Goal: Use online tool/utility: Utilize a website feature to perform a specific function

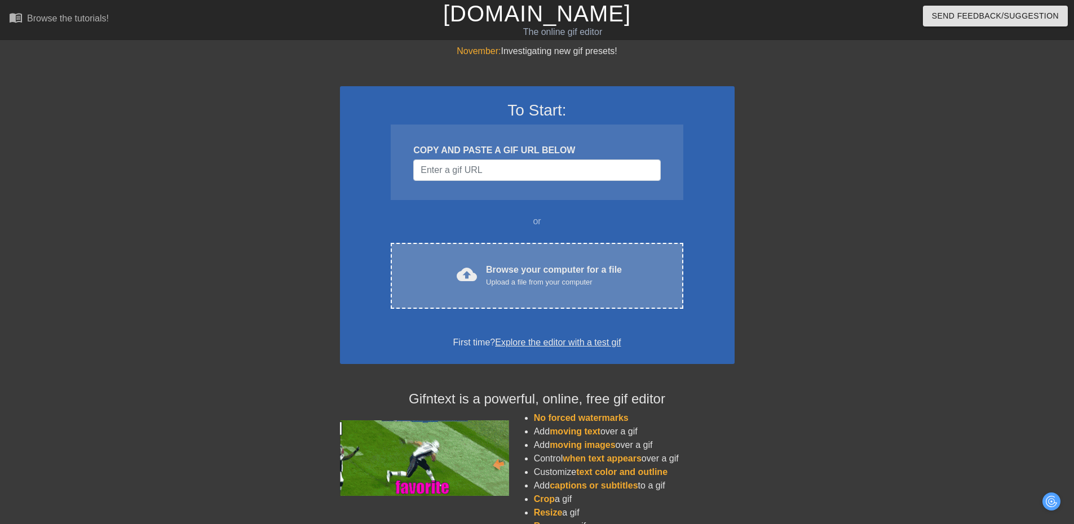
click at [476, 279] on span "cloud_upload" at bounding box center [467, 274] width 20 height 20
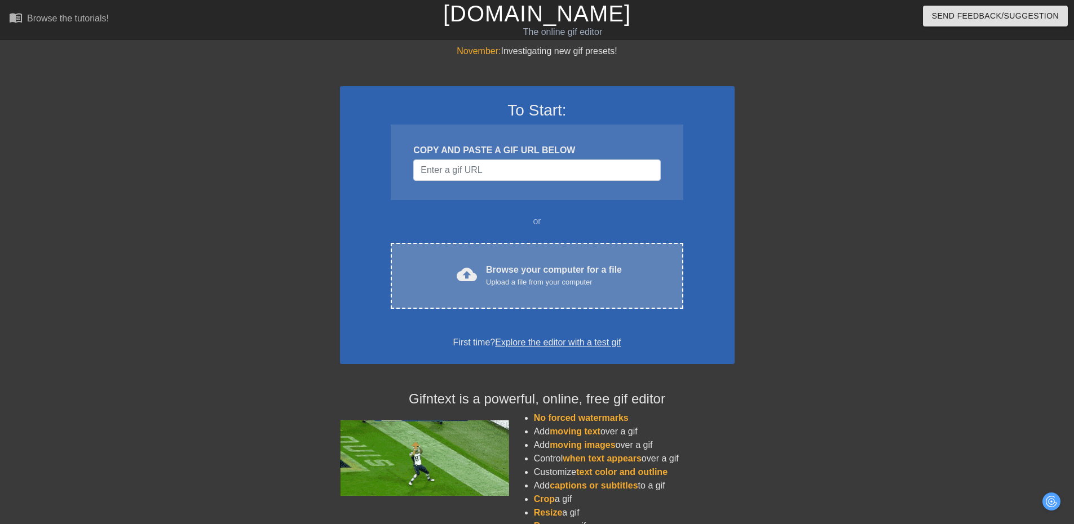
click at [596, 276] on div "Browse your computer for a file Upload a file from your computer" at bounding box center [554, 275] width 136 height 25
click at [541, 285] on div "Upload a file from your computer" at bounding box center [554, 282] width 136 height 11
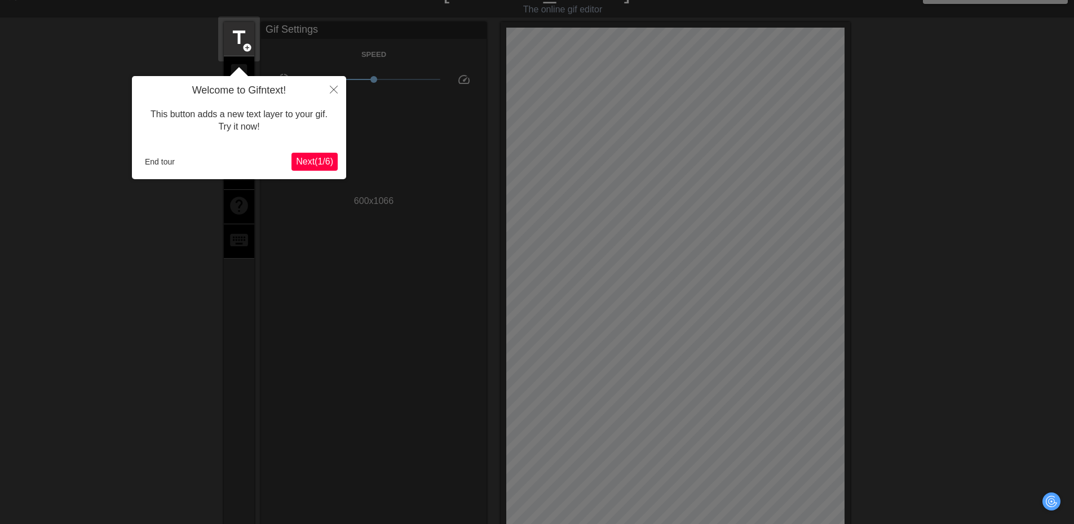
scroll to position [28, 0]
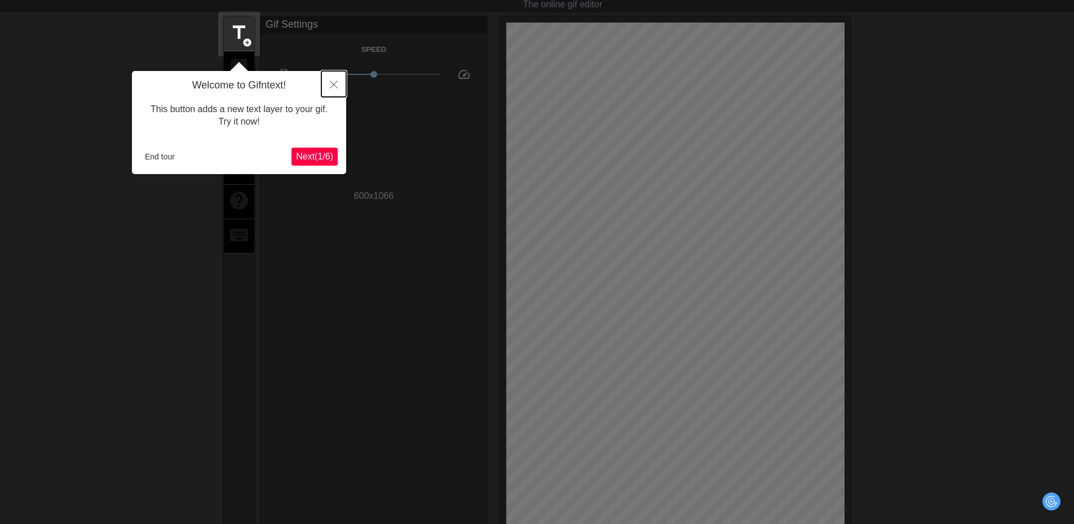
click at [331, 86] on icon "Close" at bounding box center [334, 85] width 8 height 8
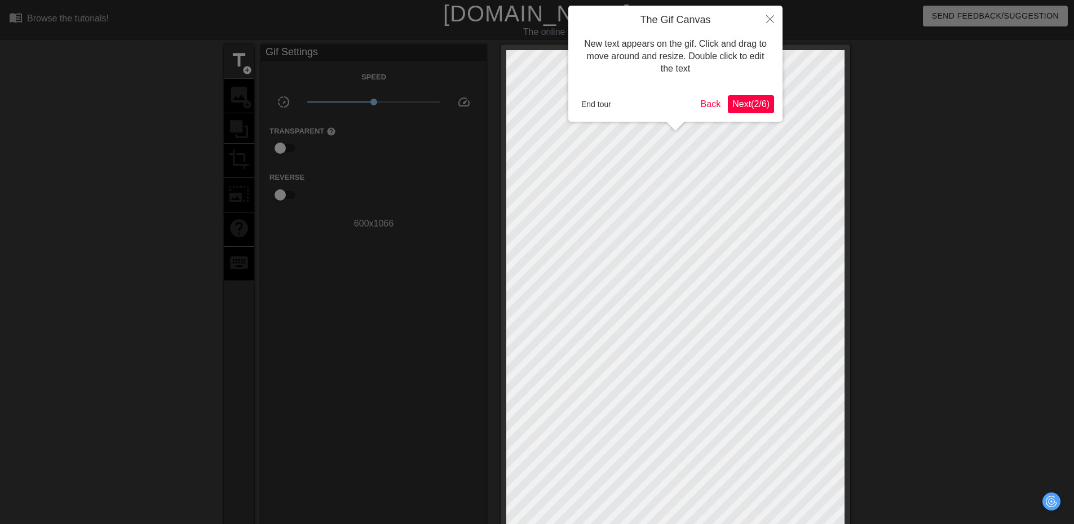
click at [739, 108] on span "Next ( 2 / 6 )" at bounding box center [750, 104] width 37 height 10
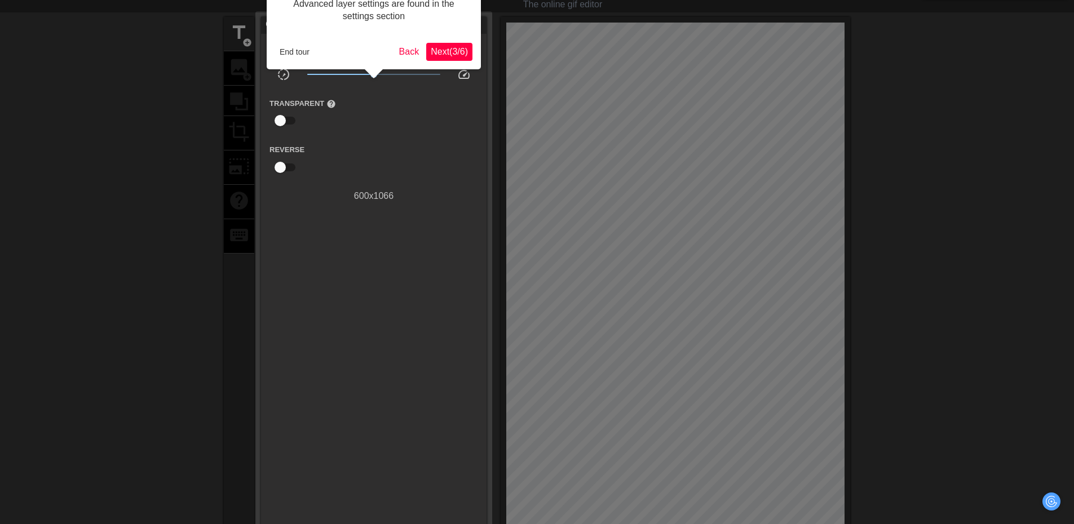
click at [463, 54] on span "Next ( 3 / 6 )" at bounding box center [449, 52] width 37 height 10
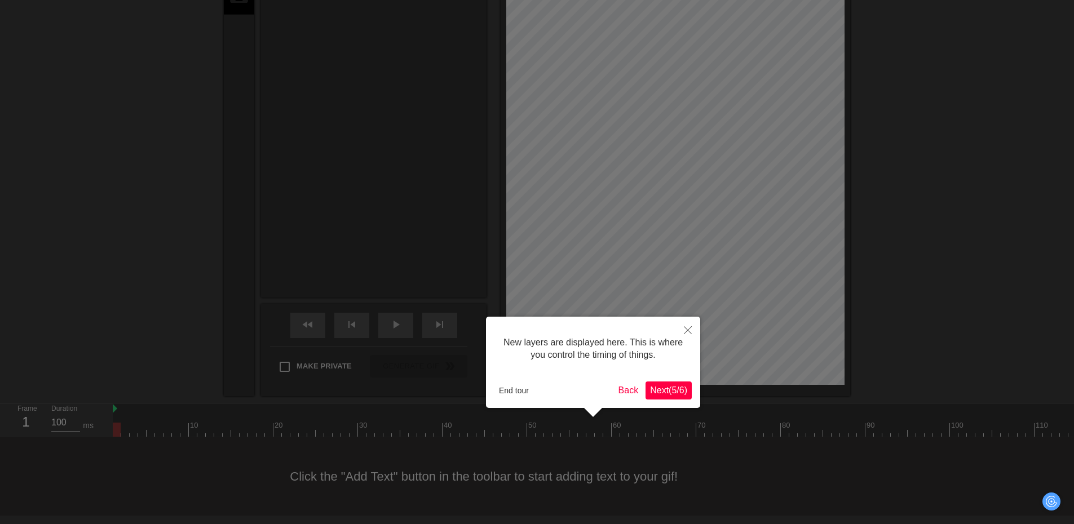
scroll to position [10, 0]
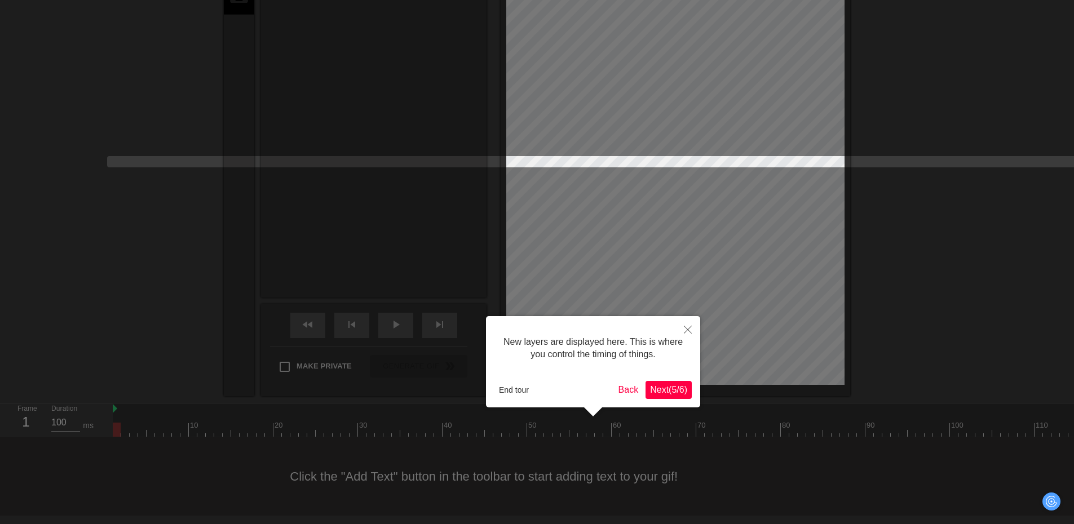
click at [669, 394] on span "Next ( 5 / 6 )" at bounding box center [668, 390] width 37 height 10
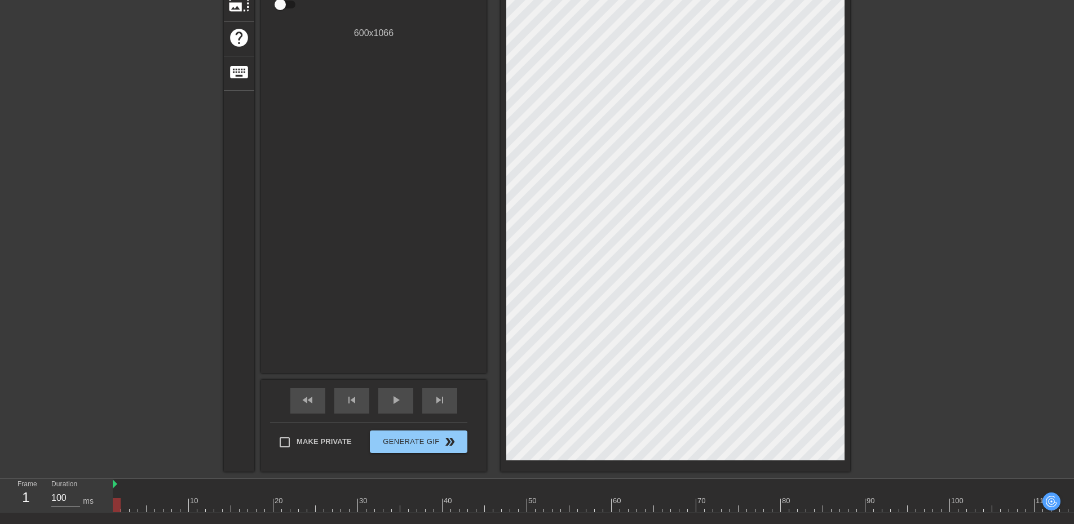
scroll to position [0, 0]
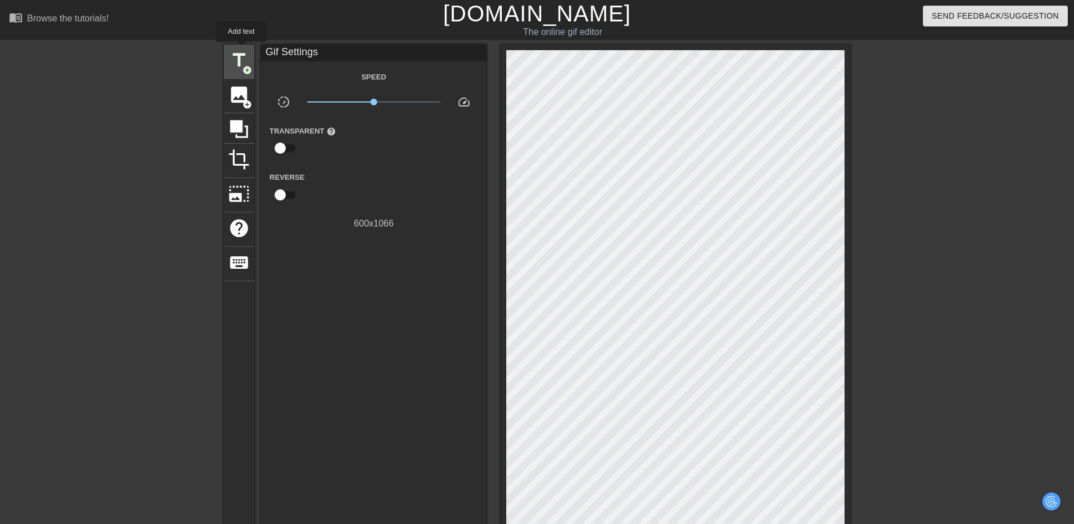
click at [241, 50] on span "title" at bounding box center [238, 60] width 21 height 21
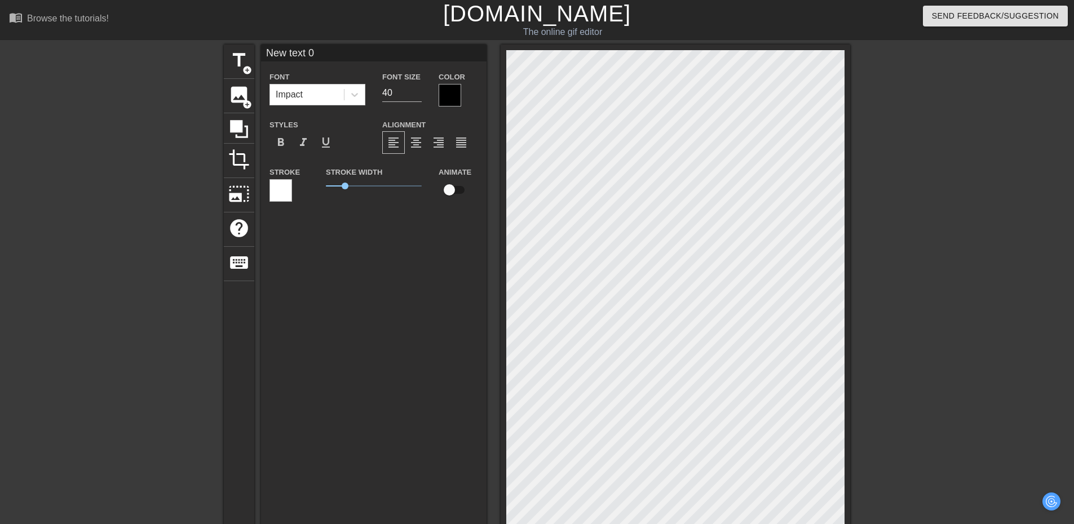
scroll to position [2, 3]
type input "New text"
type textarea "New text"
type input "New text"
type textarea "New text"
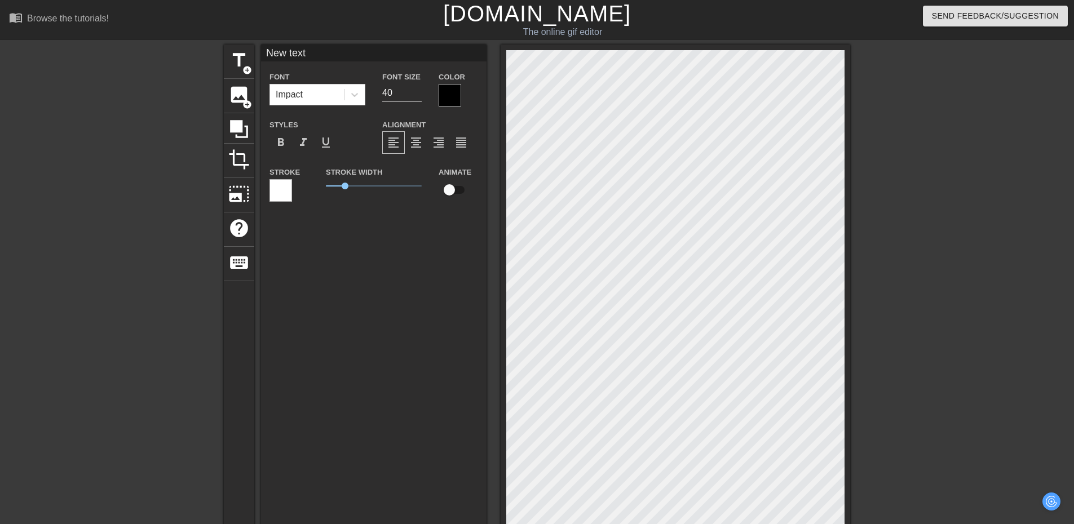
type input "New tex"
type textarea "New tex"
type input "New te"
type textarea "New te"
type input "New t"
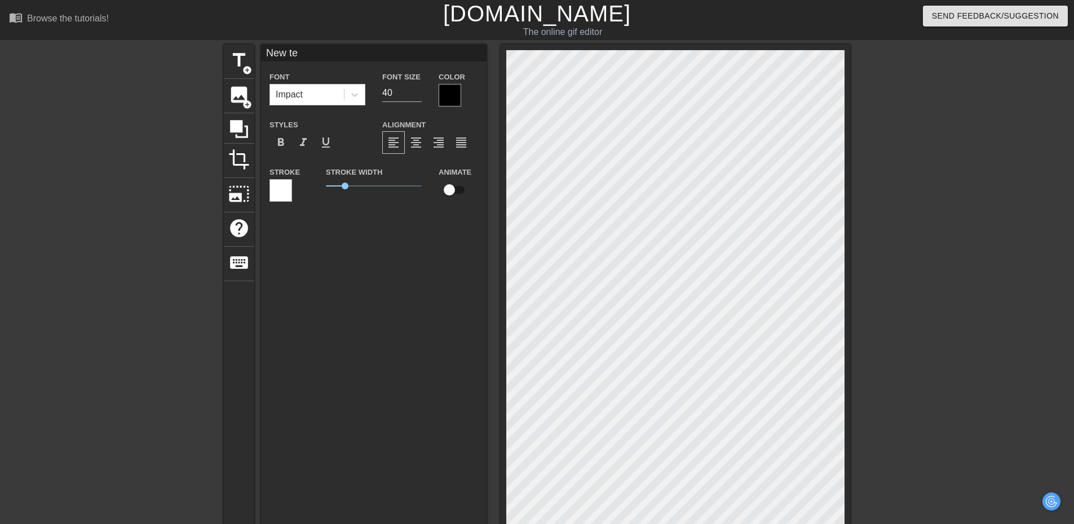
type textarea "New t"
type input "New"
type textarea "New"
type input "New"
type textarea "New"
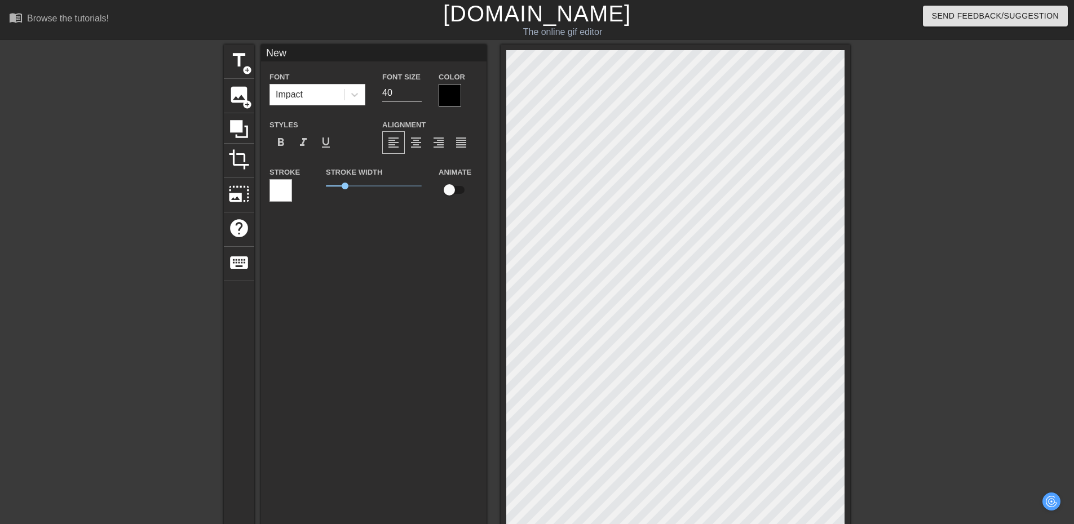
type input "Ne"
type textarea "Ne"
type input "N"
type textarea "N"
type input "H"
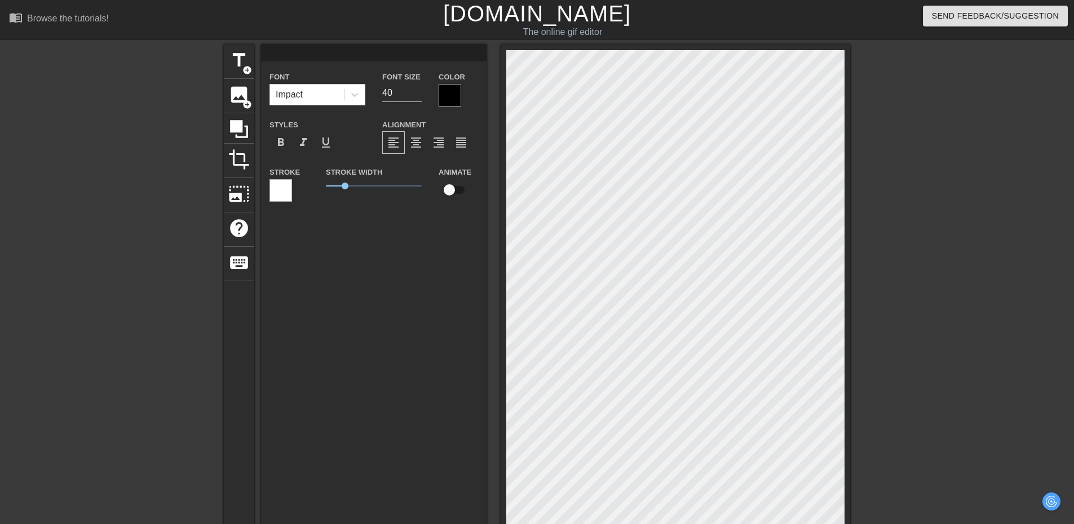
type textarea "H"
type input "Ho"
type textarea "Ho"
type input "Hop"
type textarea "Hop"
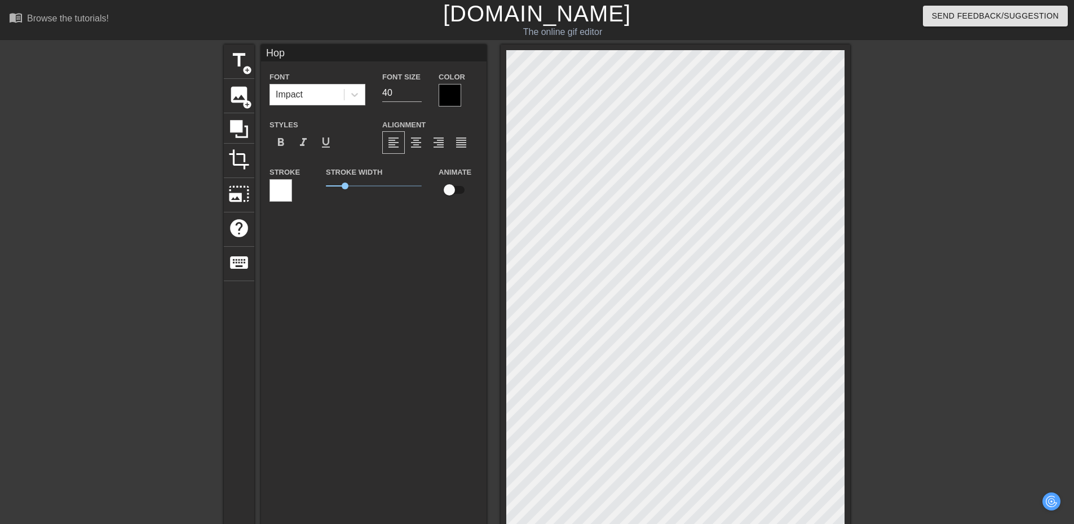
type input "Hop"
type textarea "Hop"
type input "Hop o"
type textarea "Hop o"
type input "Hop on"
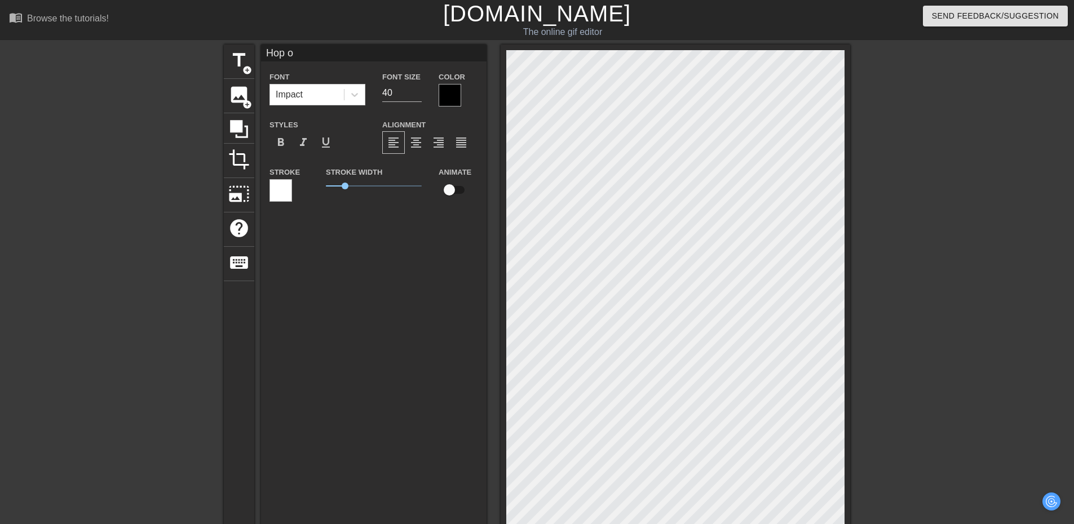
type textarea "Hop on"
type input "Hop on"
type textarea "Hop on"
type input "Hop on r"
type textarea "Hop on r"
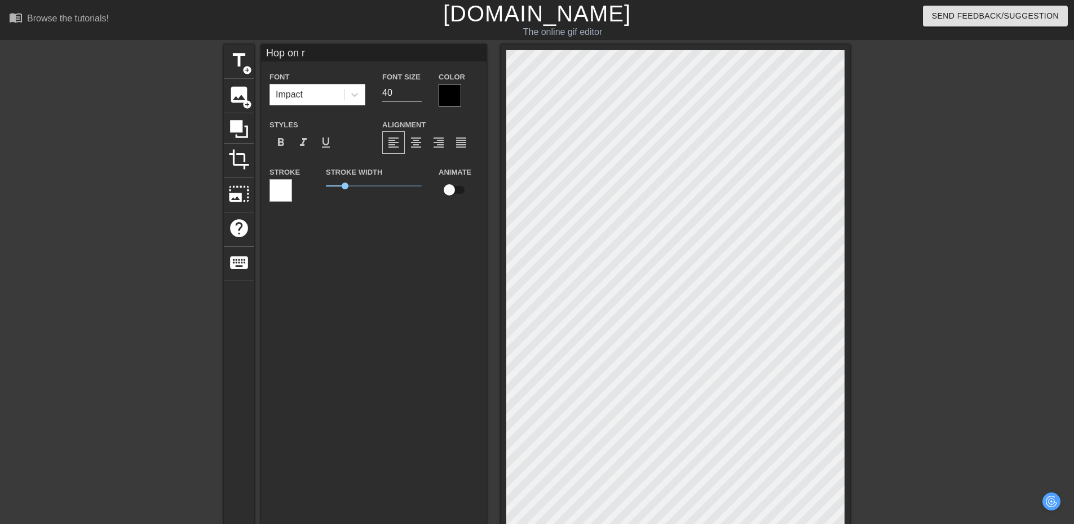
type input "Hop on re"
type textarea "Hop on re"
type input "Hop on rea"
type textarea "Hop on rea"
type input "Hop on read"
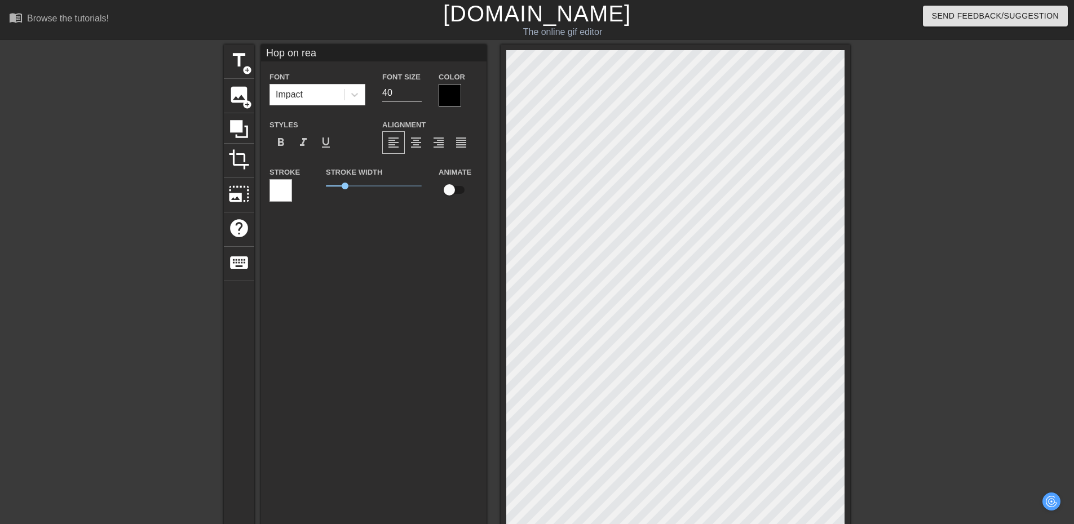
type textarea "Hop on read"
type input "Hop on ready"
type textarea "Hop on ready"
type input "Hop on ready"
type textarea "Hop on ready"
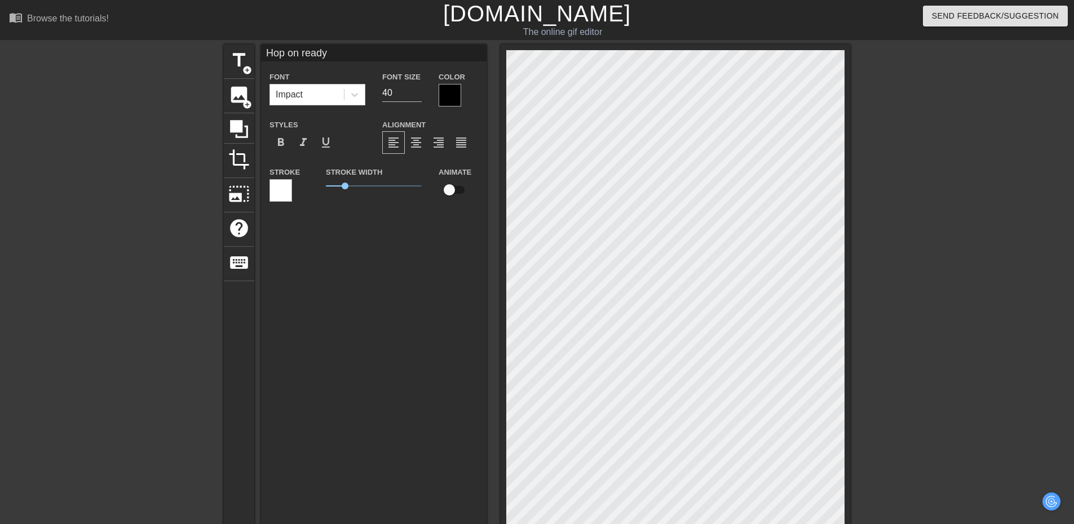
type input "Hop on ready o"
type textarea "Hop on ready o"
type input "Hop on ready oi"
type textarea "Hop on ready oi"
type input "Hop on ready oir"
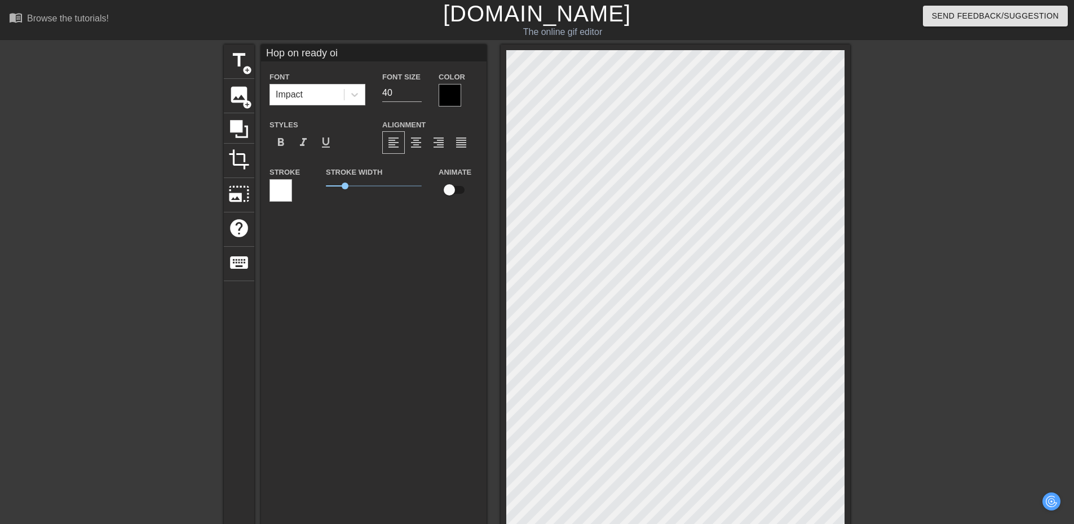
type textarea "Hop on ready oir"
type input "Hop on ready oir"
type textarea "Hop on ready oir"
type input "Hop on ready oir n"
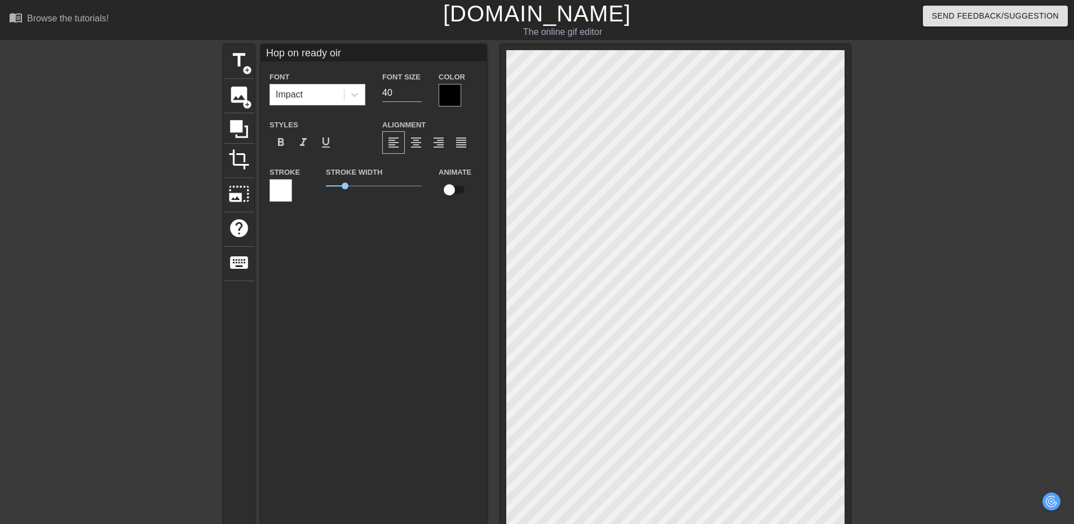
type textarea "Hop on ready oir n"
type input "Hop on ready oir"
type textarea "Hop on ready oir"
type input "Hop on ready oir"
type textarea "Hop on ready oir"
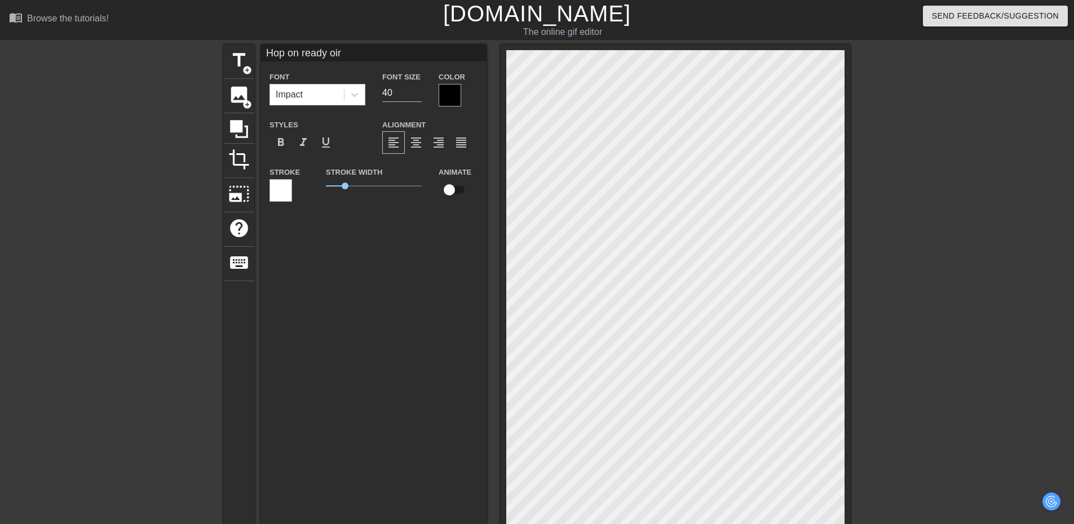
type input "Hop on ready oi"
type textarea "Hop on ready oi"
type input "Hop on ready o"
type textarea "Hop on ready o"
type input "Hop on ready or"
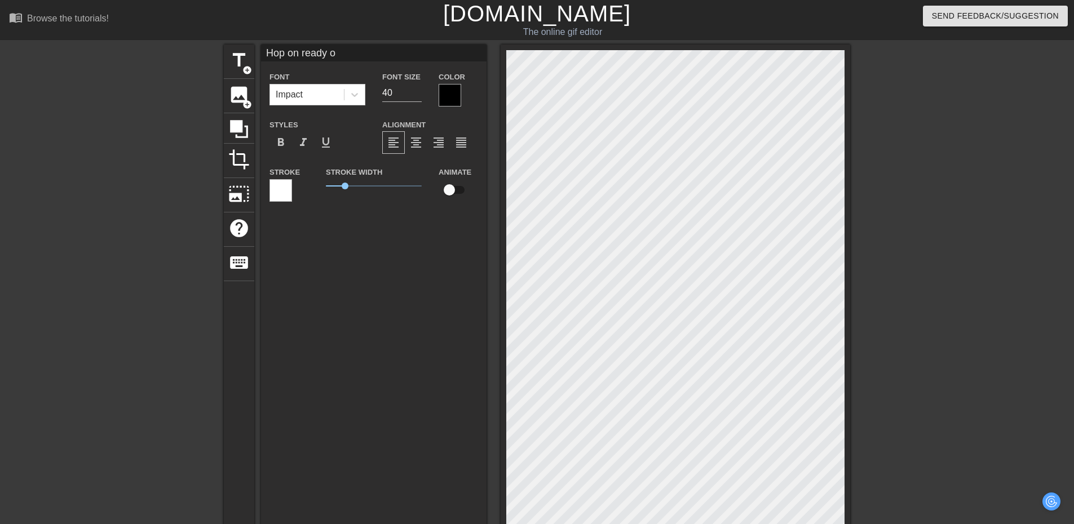
type textarea "Hop on ready or"
type input "Hop on ready o"
type textarea "Hop on ready o"
type input "Hop on ready or"
type textarea "Hop on ready or"
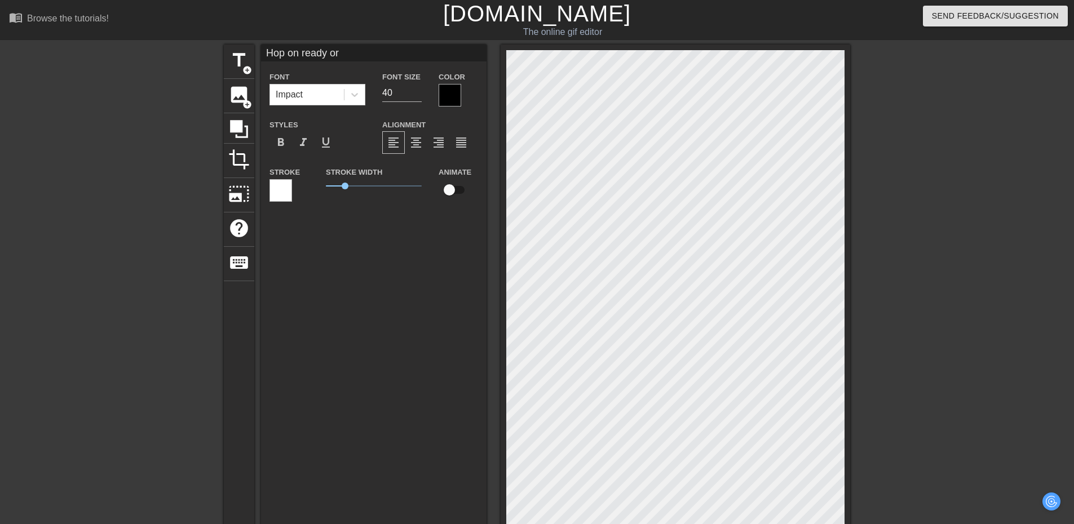
type input "Hop on ready or"
type textarea "Hop on ready or"
type input "Hop on ready or n"
type textarea "Hop on ready or n"
type input "Hop on ready or no"
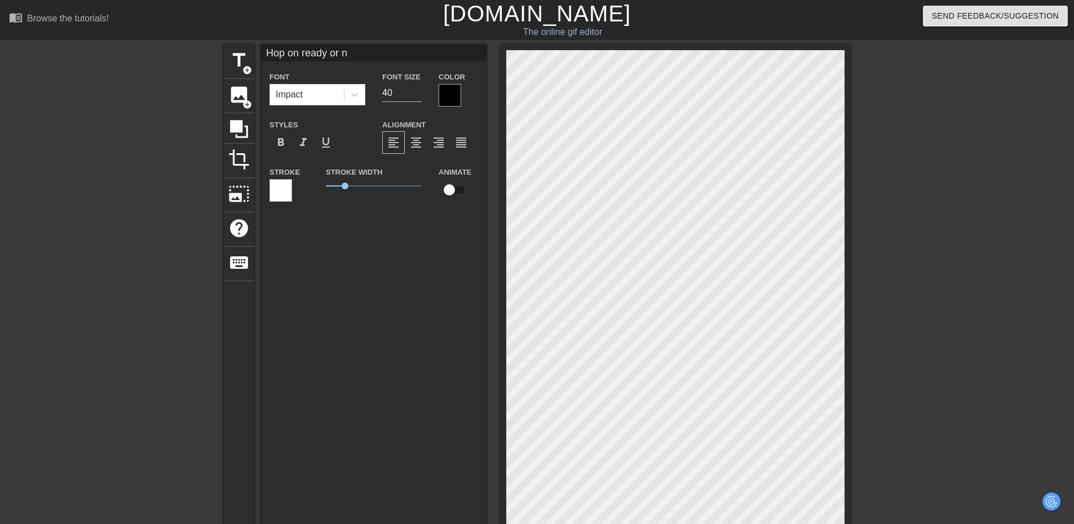
type textarea "Hop on ready or no"
type input "Hop on ready or not"
type textarea "Hop on ready or not"
type input "Hop on ready or not"
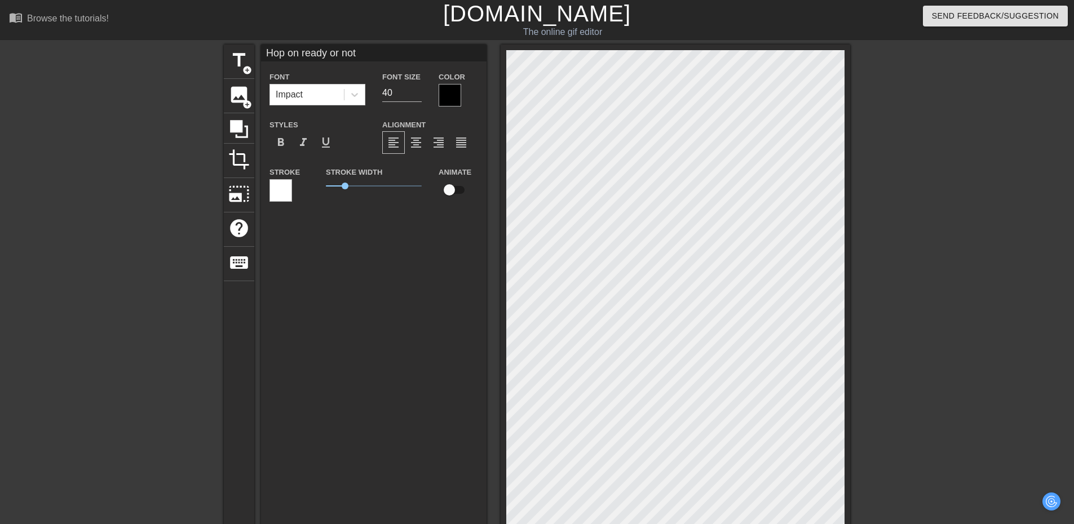
scroll to position [2, 6]
type textarea "Hop on ready or not"
click at [987, 301] on div at bounding box center [947, 214] width 169 height 338
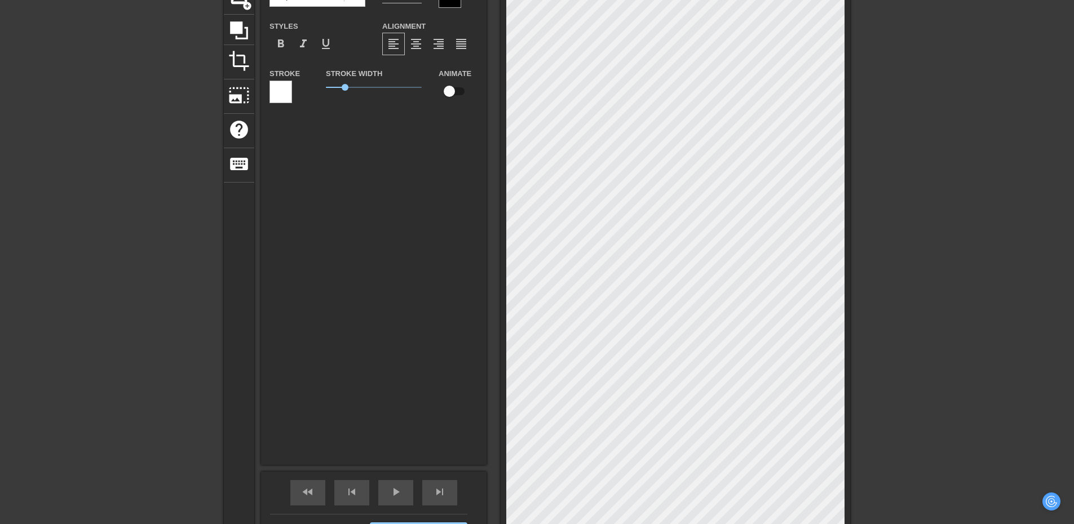
scroll to position [0, 0]
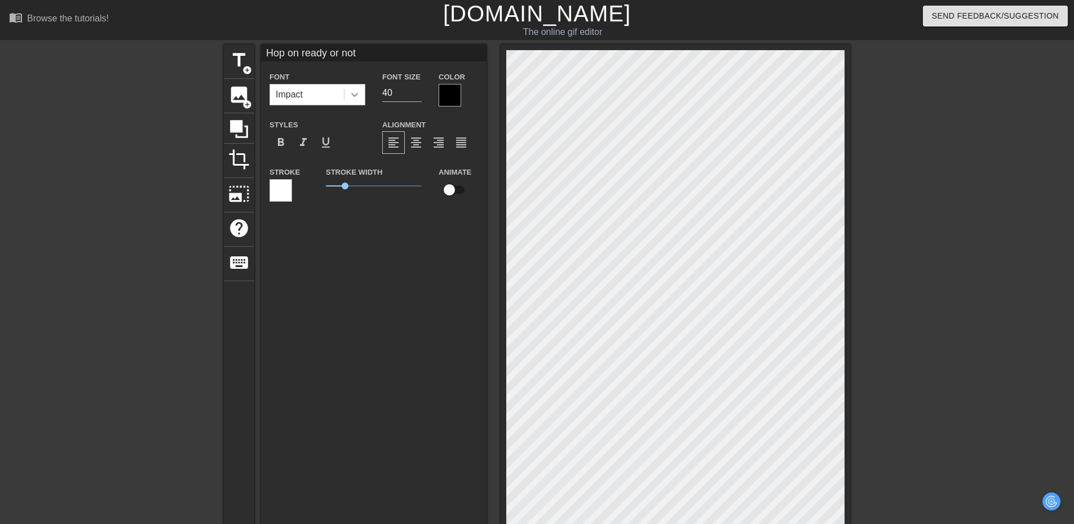
click at [352, 94] on icon at bounding box center [354, 95] width 7 height 4
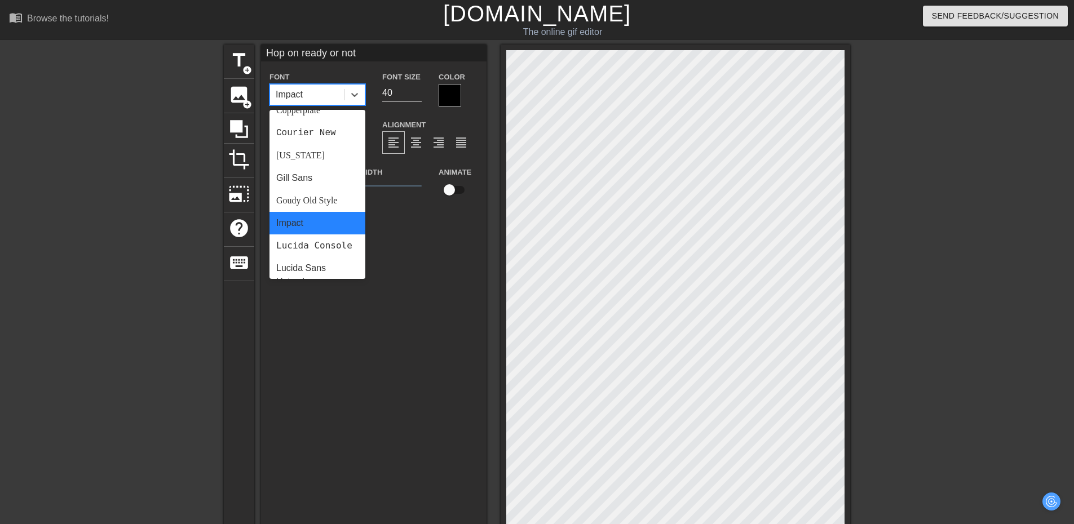
scroll to position [225, 0]
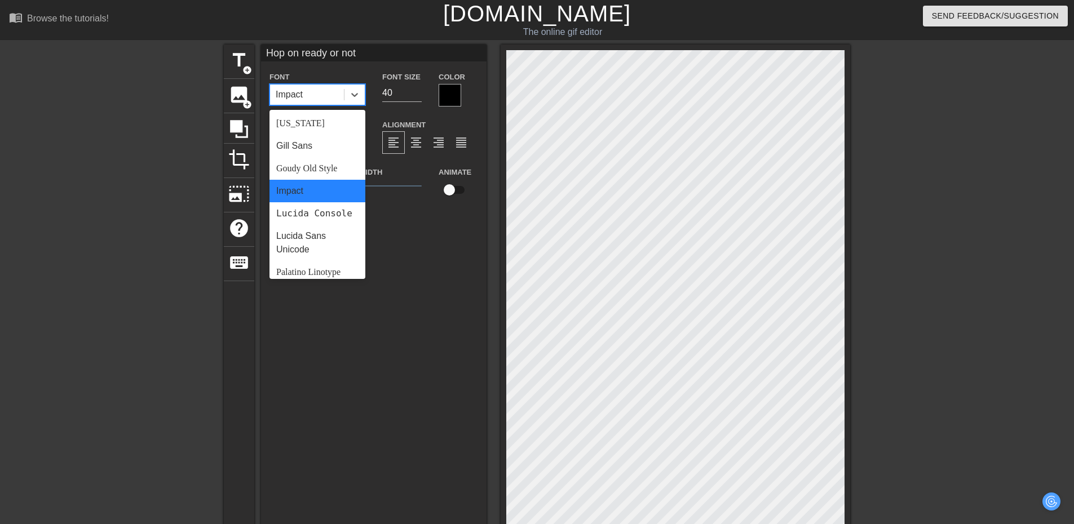
click at [320, 190] on div "Impact" at bounding box center [317, 191] width 96 height 23
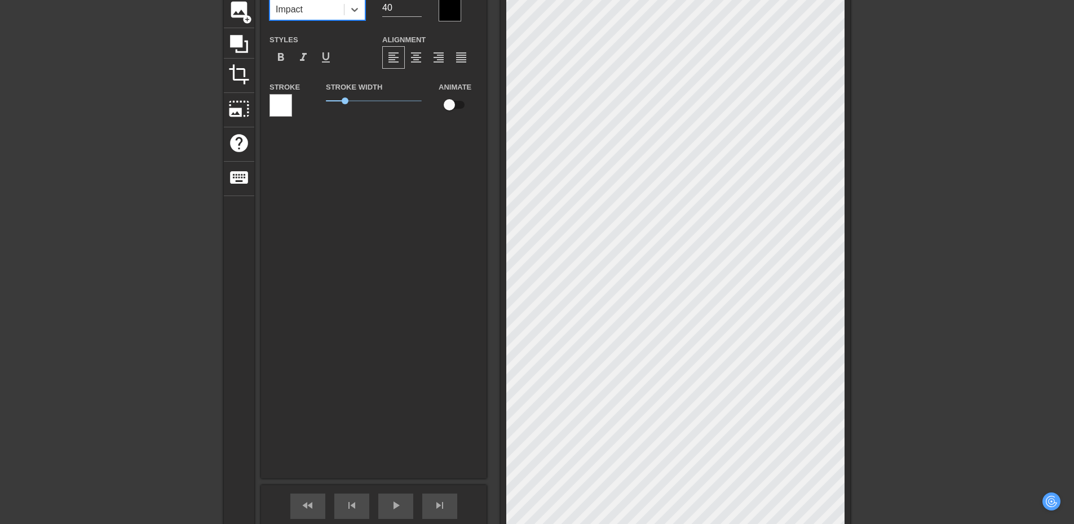
scroll to position [213, 0]
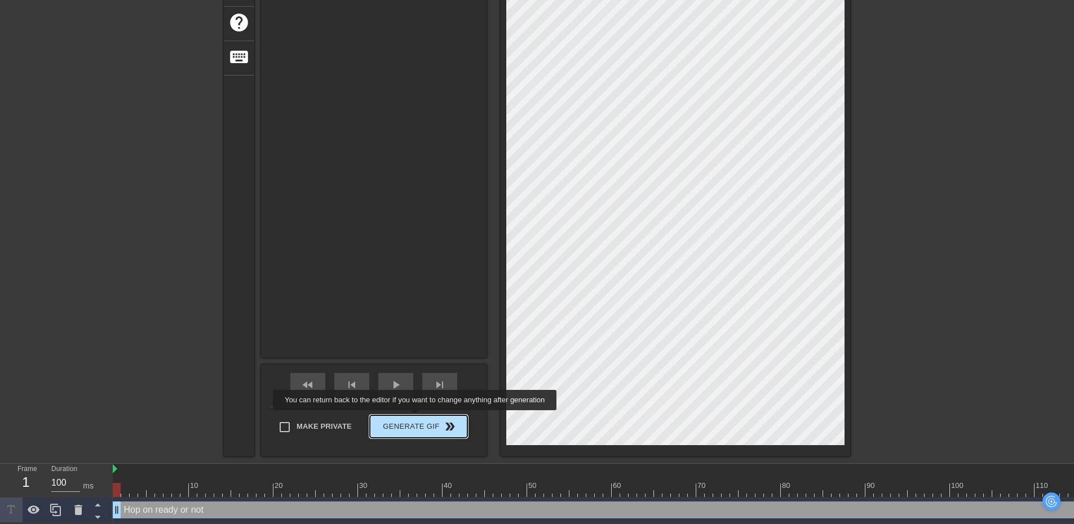
click at [416, 420] on span "Generate Gif double_arrow" at bounding box center [418, 427] width 88 height 14
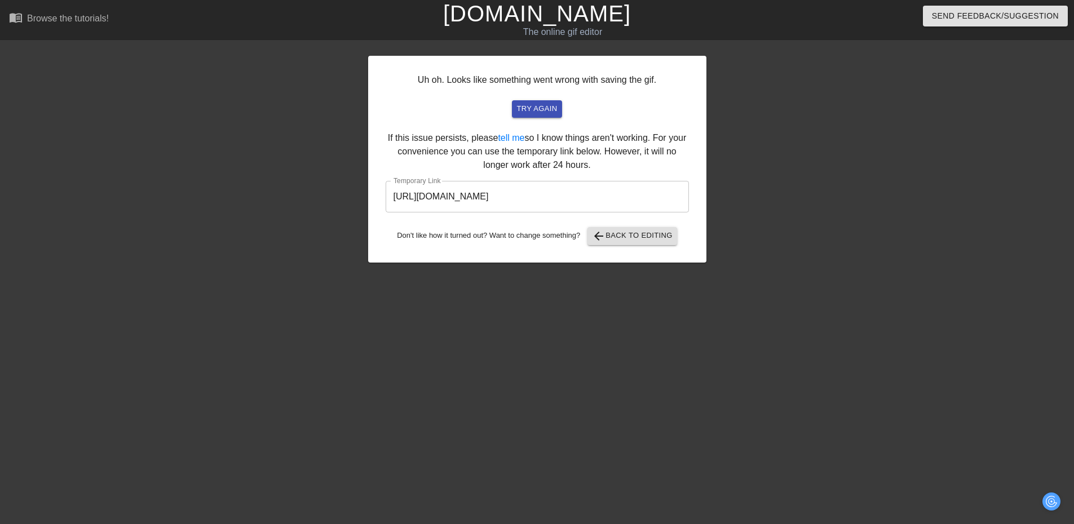
scroll to position [8, 0]
drag, startPoint x: 640, startPoint y: 192, endPoint x: 370, endPoint y: 183, distance: 270.1
click at [370, 183] on div "Uh oh. Looks like something went wrong with saving the gif. try again If this i…" at bounding box center [537, 159] width 338 height 207
click at [521, 290] on div "Uh oh. Looks like something went wrong with saving the gif. try again If this i…" at bounding box center [537, 214] width 338 height 338
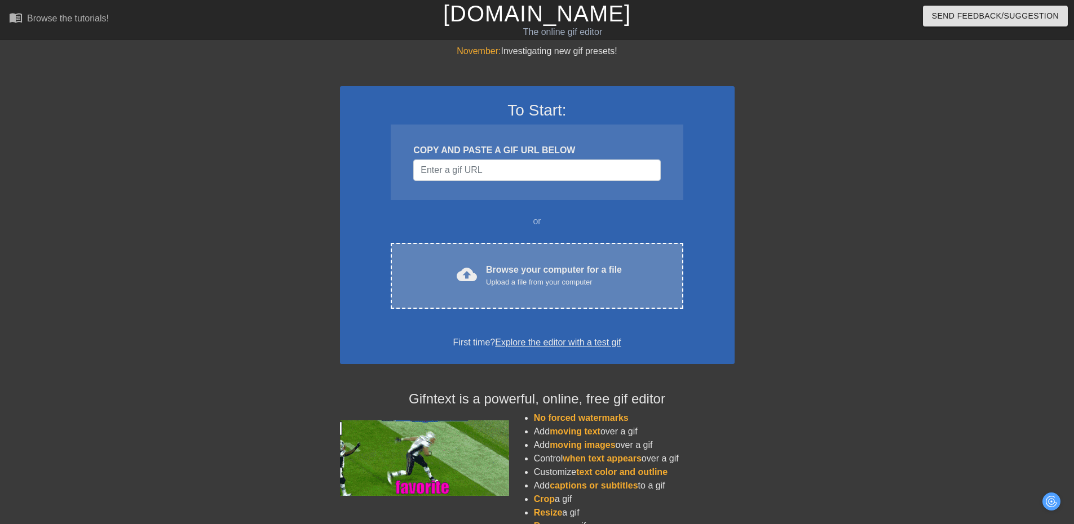
click at [471, 275] on span "cloud_upload" at bounding box center [467, 274] width 20 height 20
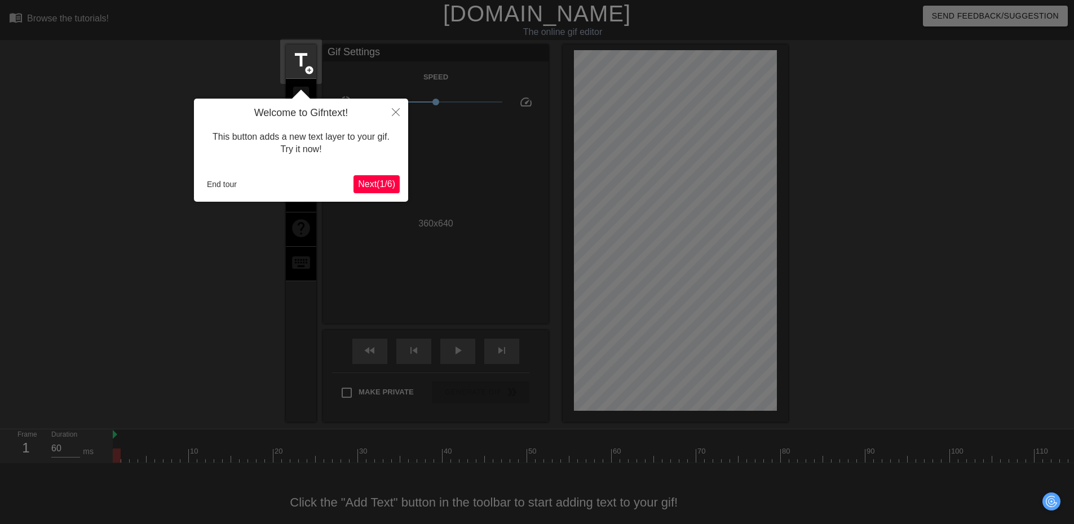
scroll to position [26, 0]
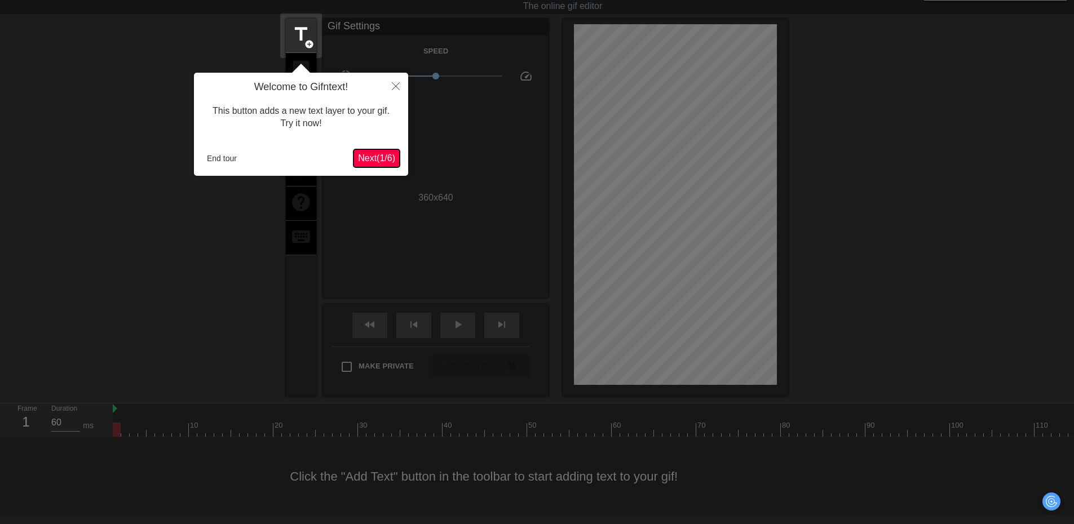
click at [364, 161] on span "Next ( 1 / 6 )" at bounding box center [376, 158] width 37 height 10
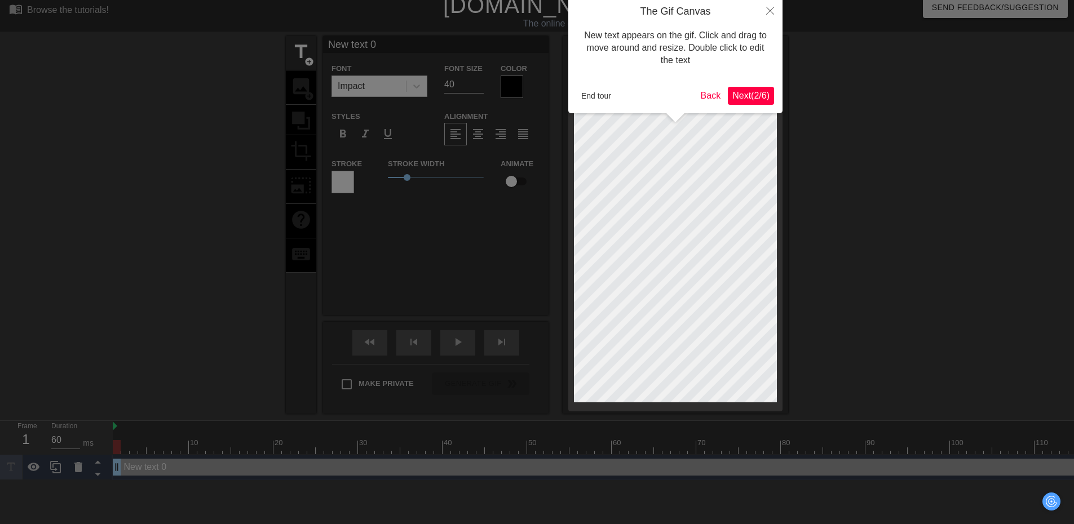
scroll to position [0, 0]
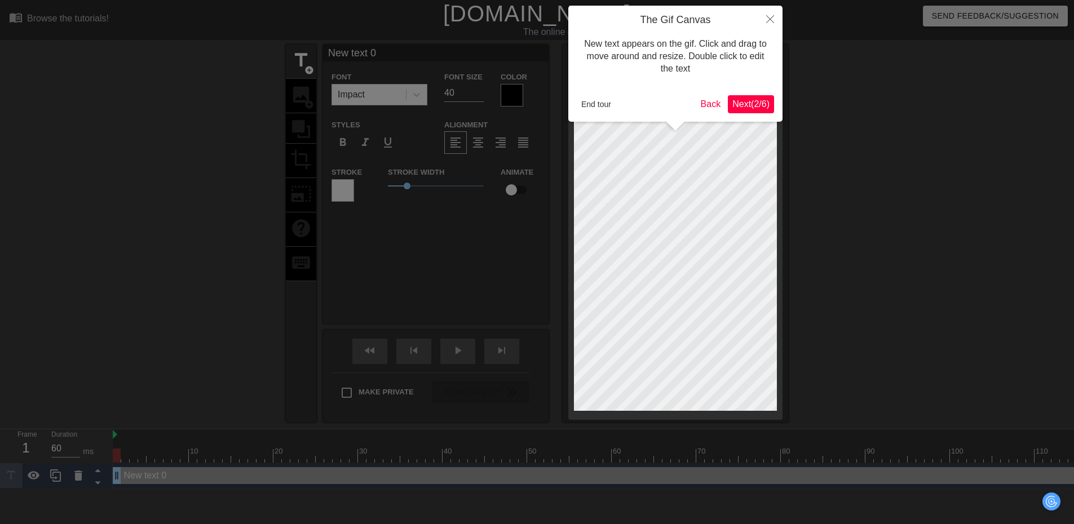
click at [759, 109] on span "Next ( 2 / 6 )" at bounding box center [750, 104] width 37 height 10
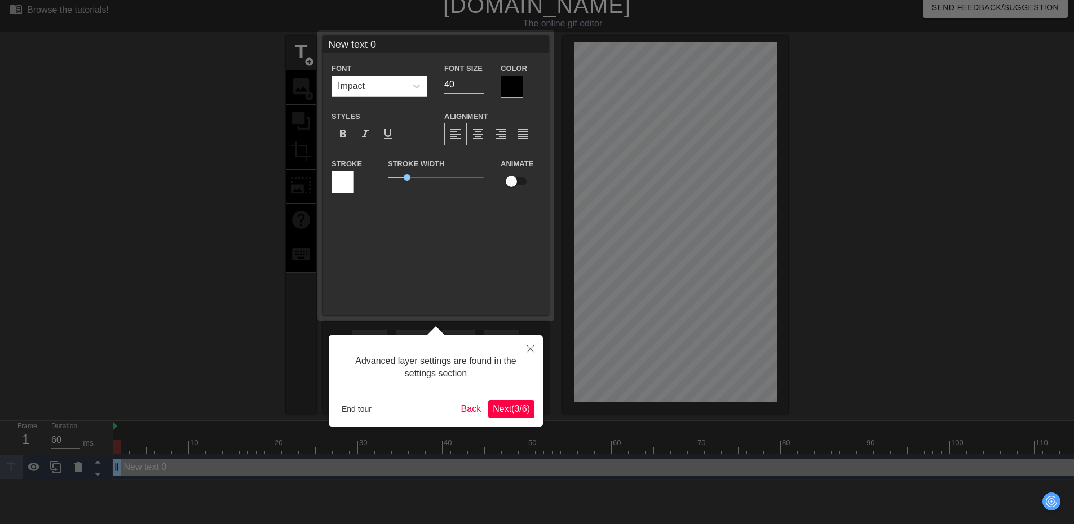
click at [517, 405] on span "Next ( 3 / 6 )" at bounding box center [511, 409] width 37 height 10
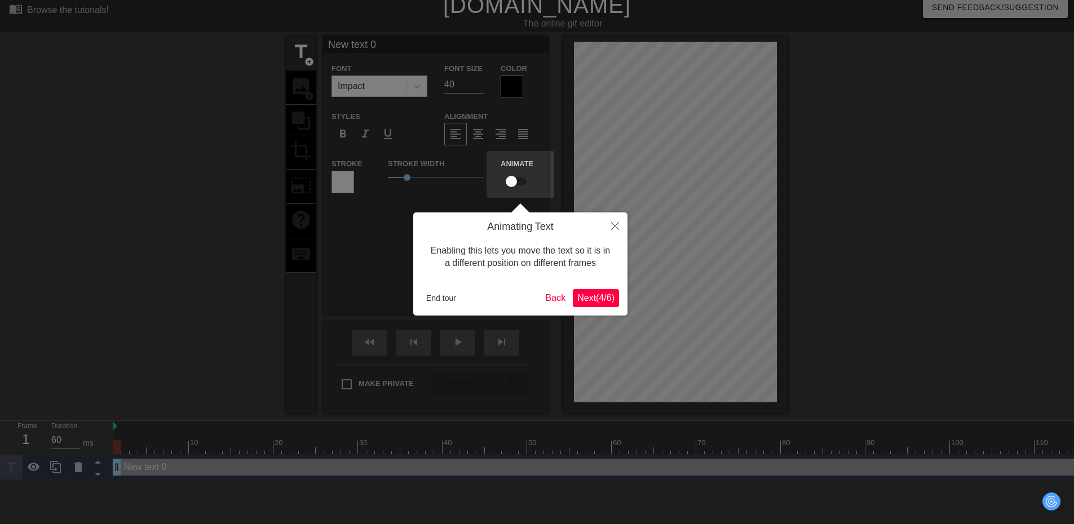
scroll to position [0, 0]
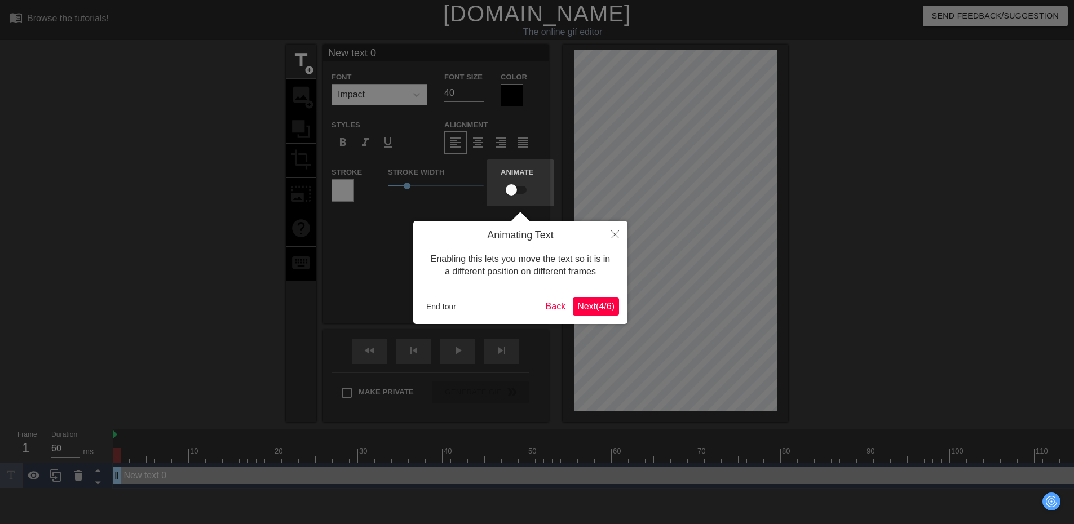
click at [613, 302] on span "Next ( 4 / 6 )" at bounding box center [595, 307] width 37 height 10
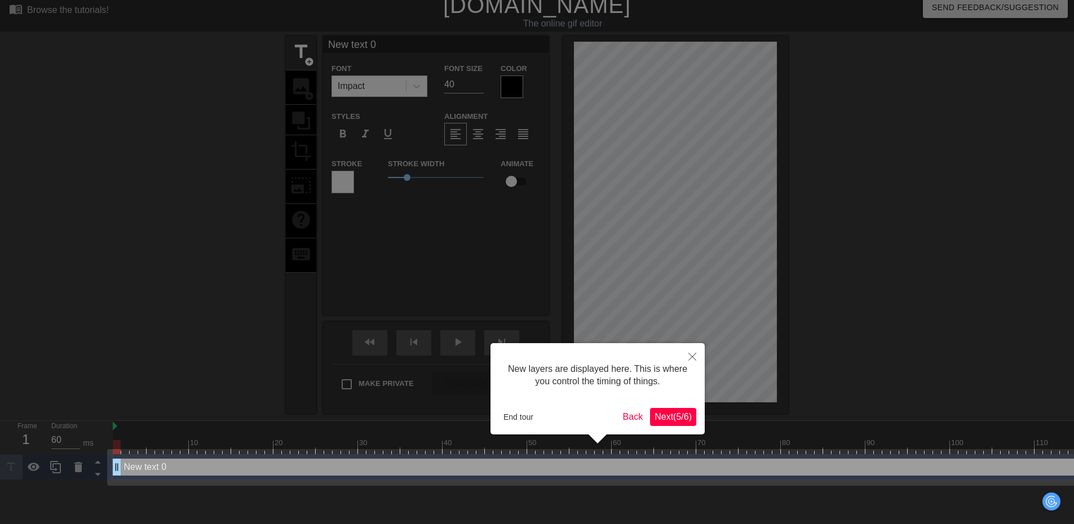
click at [702, 420] on div "New layers are displayed here. This is where you control the timing of things. …" at bounding box center [597, 388] width 214 height 91
click at [684, 417] on span "Next ( 5 / 6 )" at bounding box center [672, 417] width 37 height 10
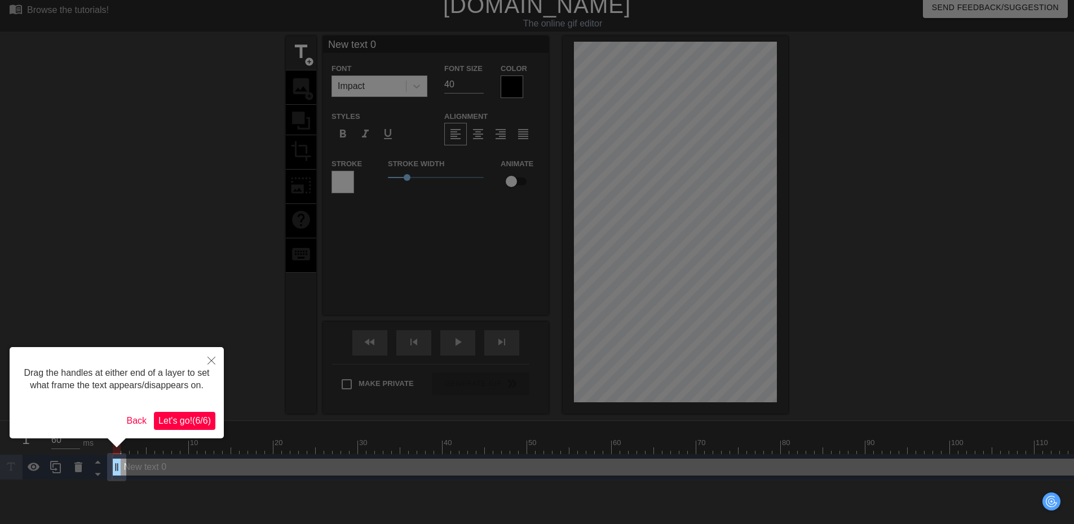
scroll to position [0, 0]
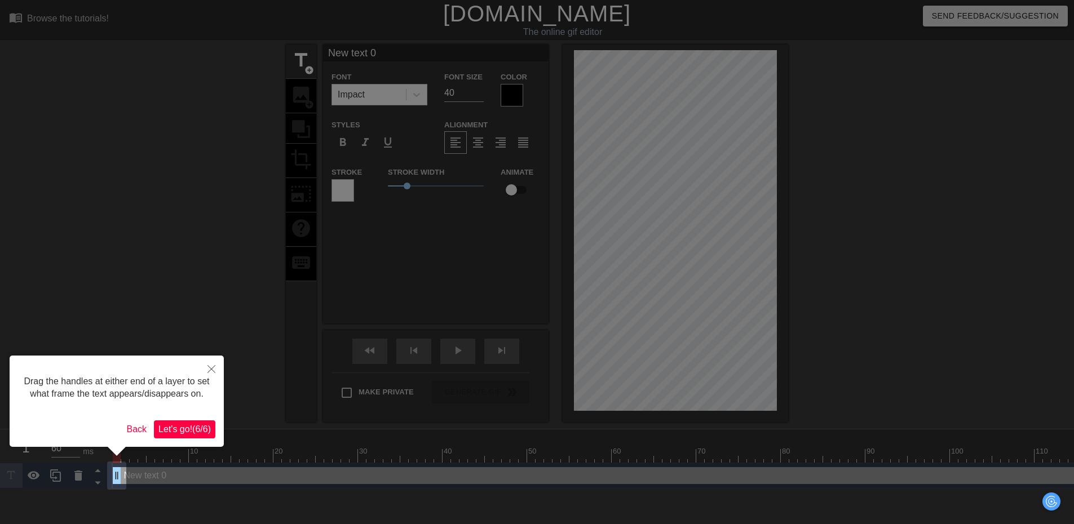
click at [209, 429] on span "Let's go! ( 6 / 6 )" at bounding box center [184, 429] width 52 height 10
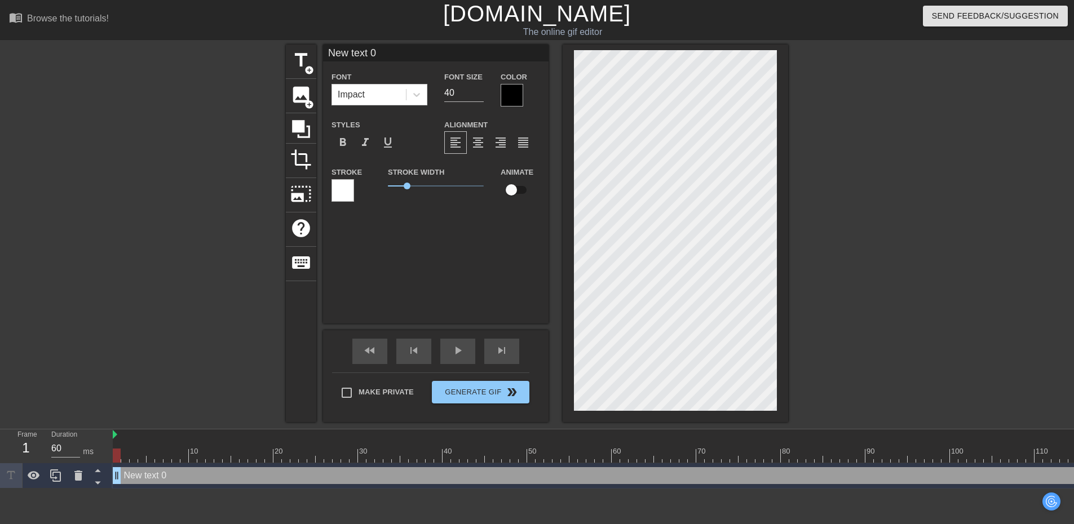
scroll to position [2, 2]
type input "New text"
type textarea "New text"
type input "New text"
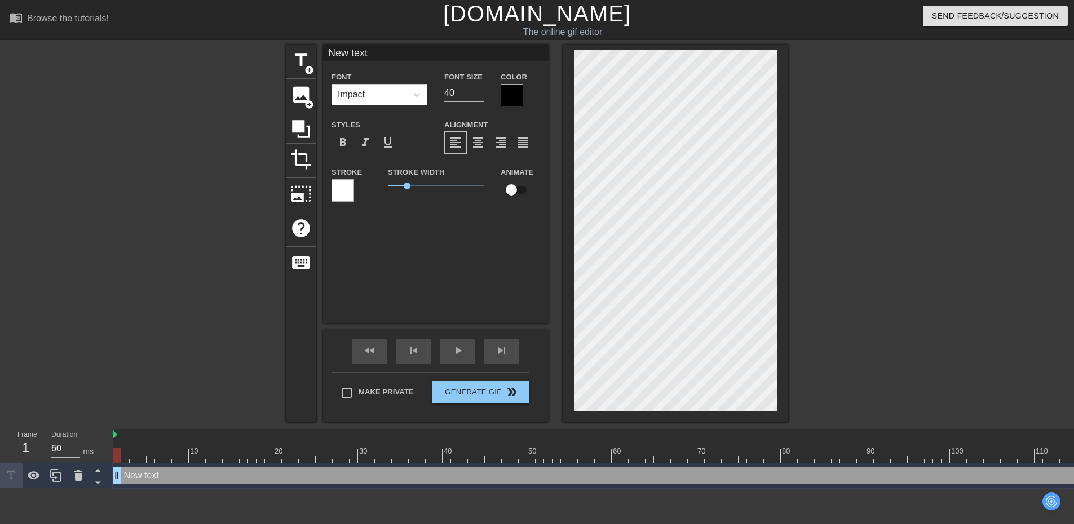
type textarea "New text"
type input "New tex"
type textarea "New tex"
type input "New te"
type textarea "New te"
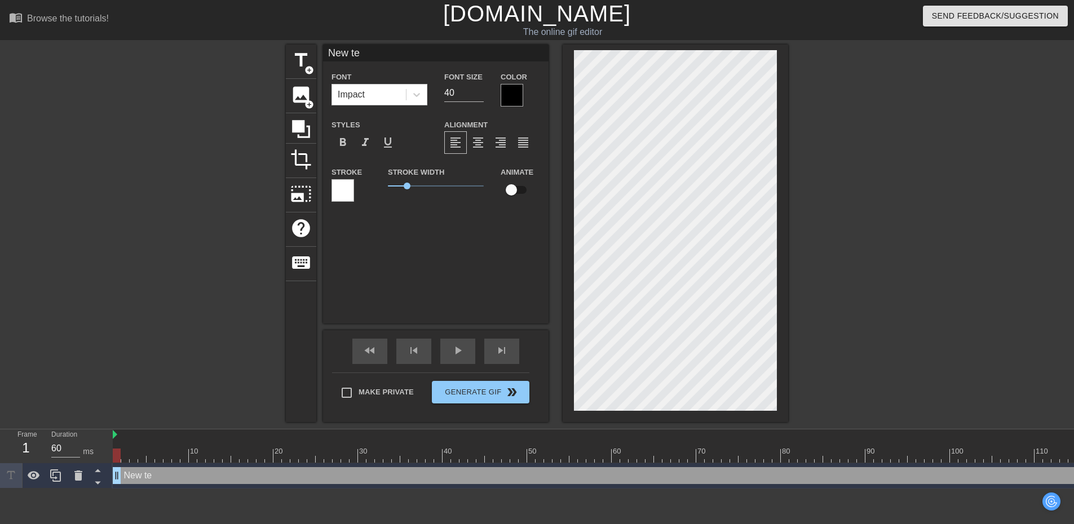
type input "New t"
type textarea "New t"
type input "New"
type textarea "New"
type input "New"
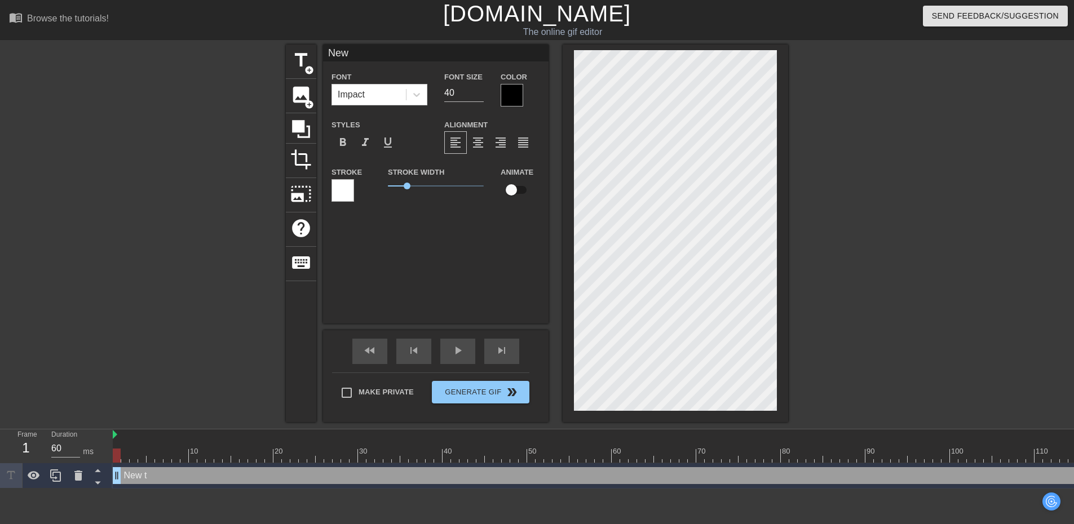
type textarea "New"
type input "Ne"
type textarea "Ne"
type input "N"
type textarea "N"
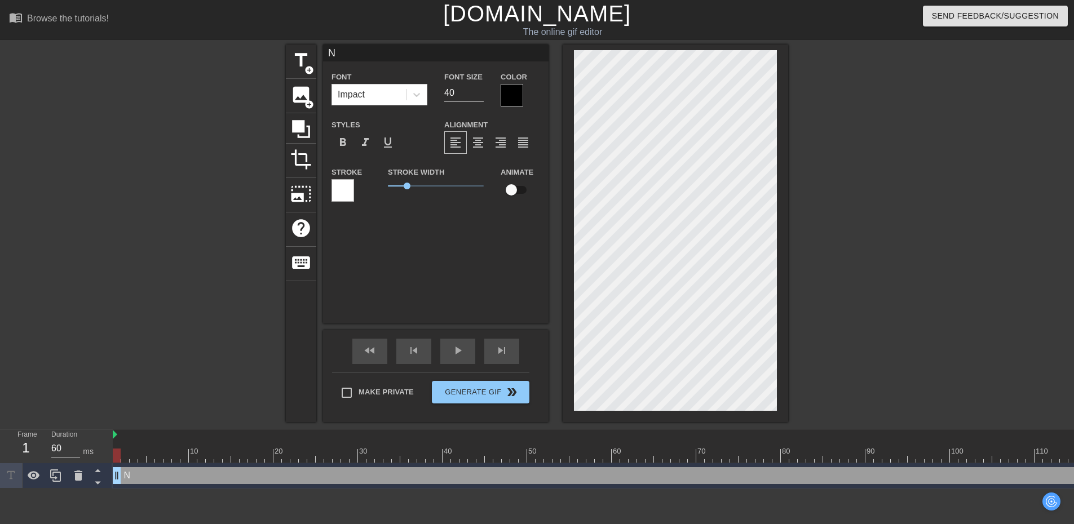
scroll to position [2, 1]
type input "H"
type textarea "H"
type input "Ho"
type textarea "Ho"
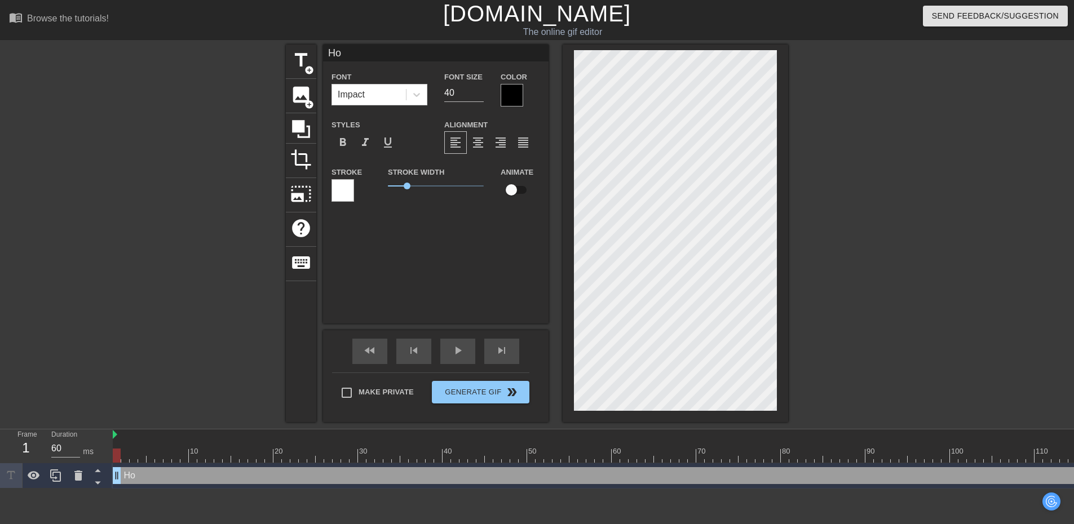
type input "Hop"
type textarea "Hop"
type input "Hop"
type textarea "Hop"
type input "Hop o"
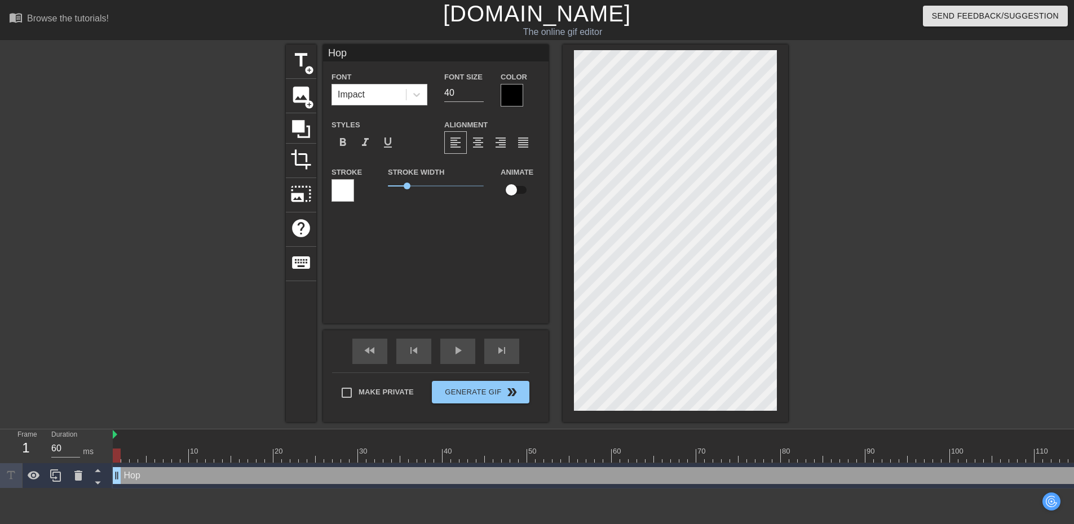
type textarea "Hop o"
type input "Hop"
type textarea "Hop"
type input "Hop O"
type textarea "Hop O"
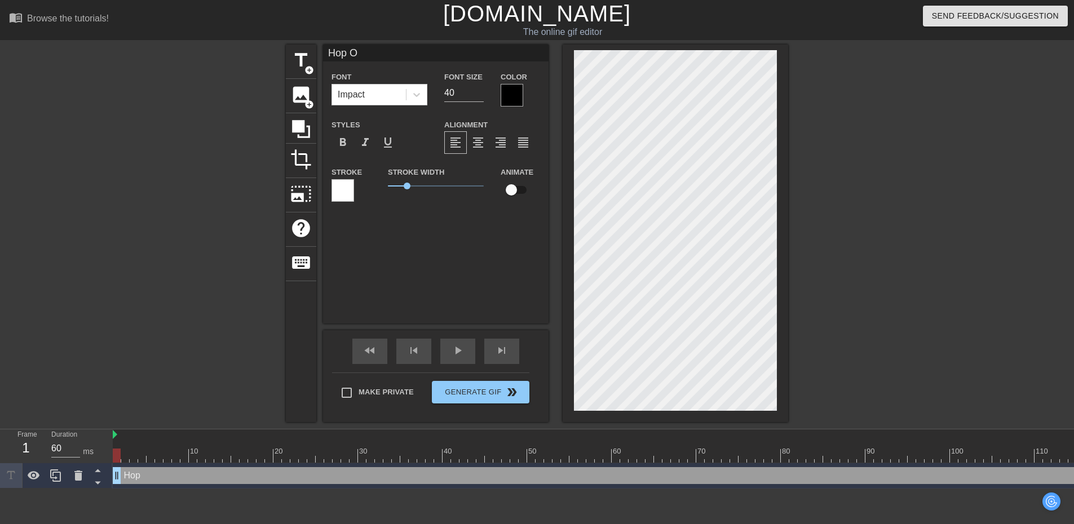
type input "Hop OF"
type textarea "Hop OF"
type input "Hop OFF"
type textarea "Hop OFF"
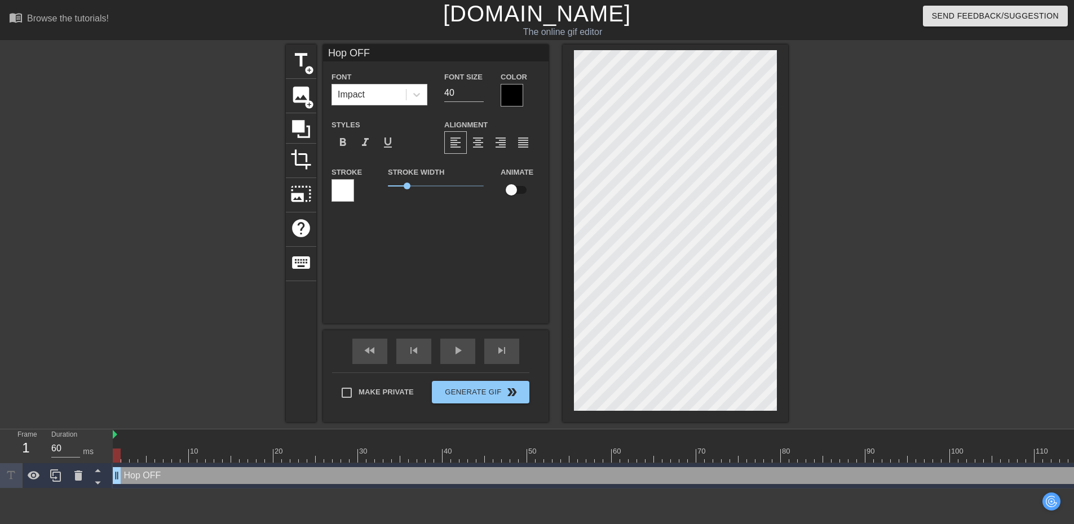
type input "Hop OF"
type textarea "Hop OF"
type input "Hop O"
type textarea "Hop O"
type input "Hop"
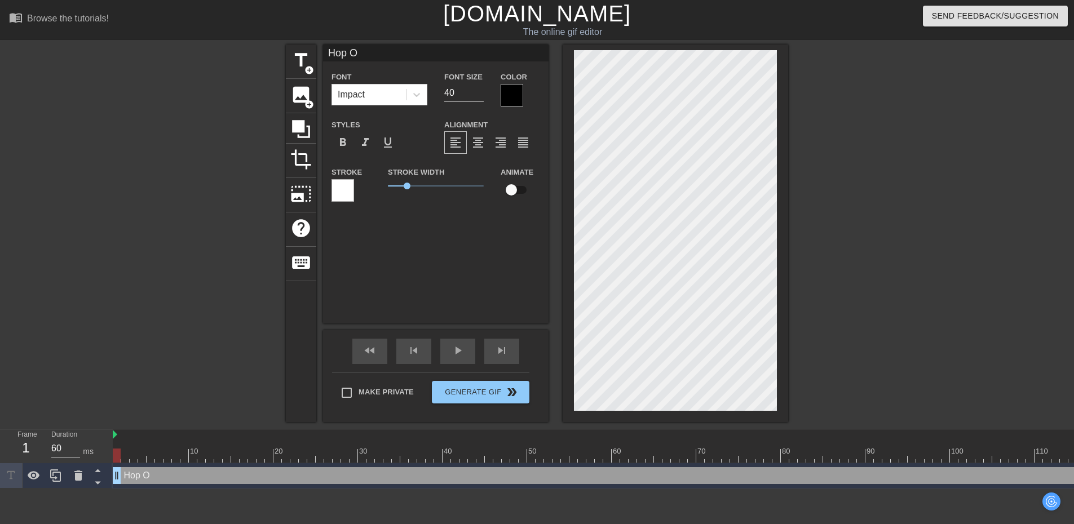
type textarea "Hop"
type input "Hop"
type textarea "Hop"
type input "Hop"
type textarea "Hop"
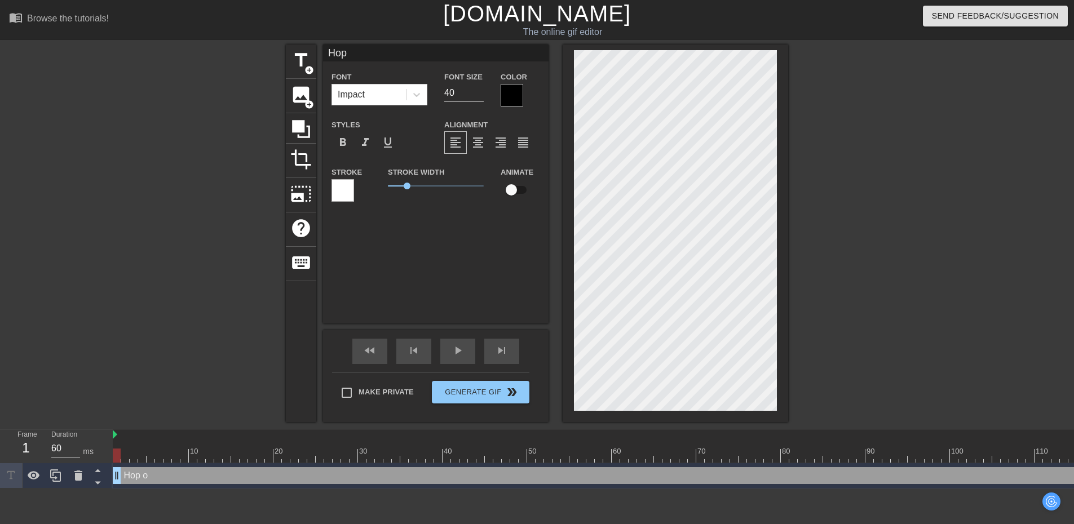
type input "Hop o"
type textarea "Hop o"
type input "Hop of"
type textarea "Hop of"
type input "Hop off"
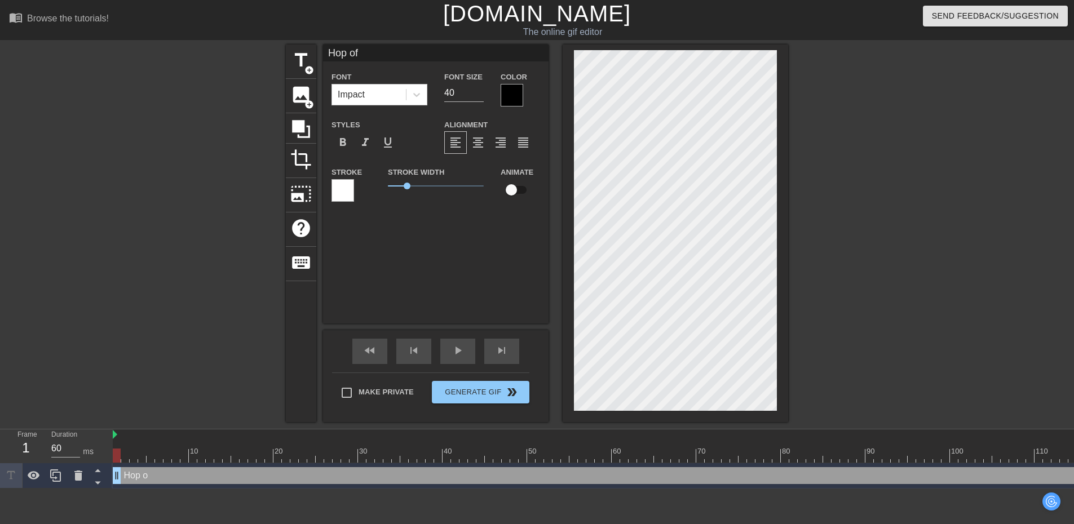
type textarea "Hop off"
type input "Hop off"
type textarea "Hop off"
type input "Hop off s"
type textarea "Hop off s"
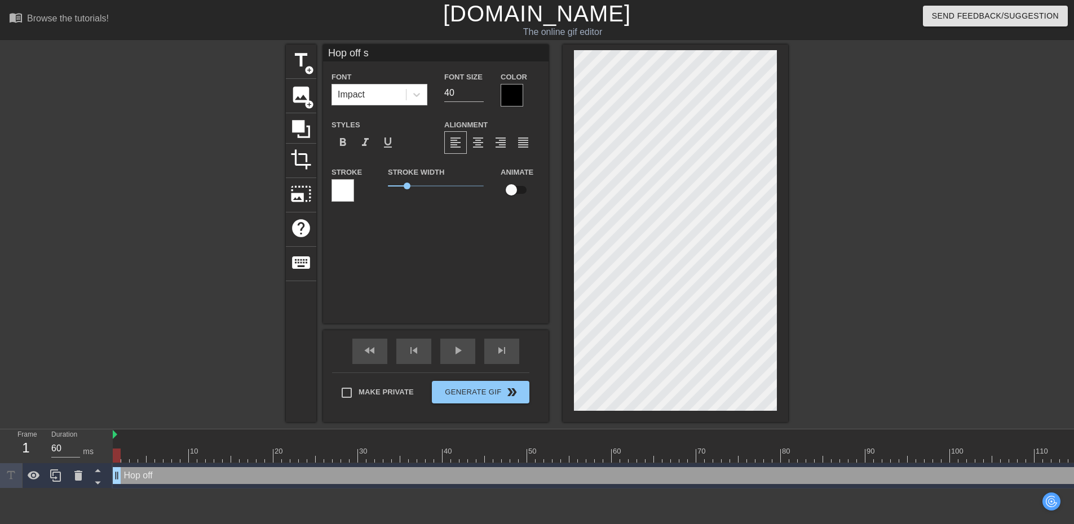
type input "Hop off so"
type textarea "Hop off so"
type input "Hop off sou"
type textarea "Hop off sou"
type input "Hop off soun"
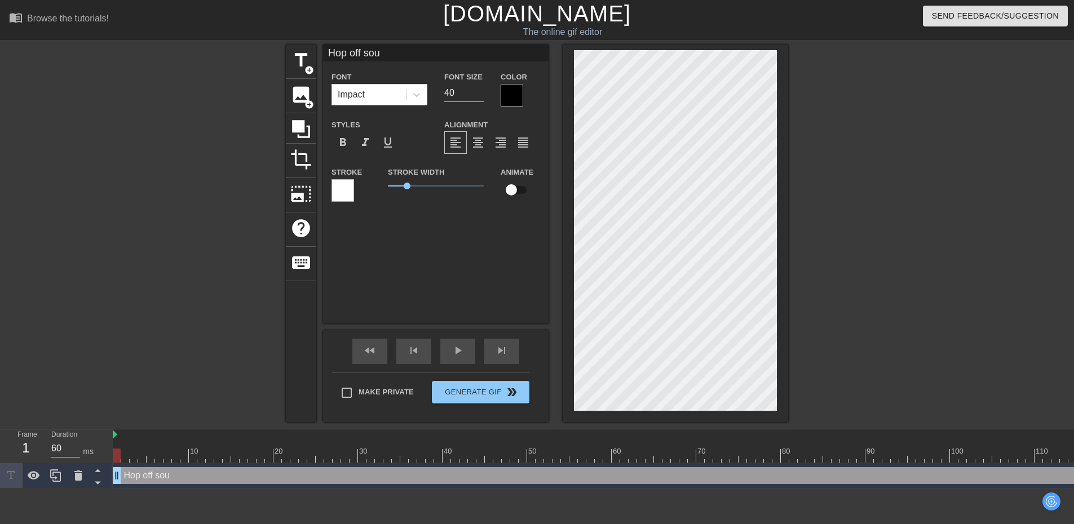
type textarea "Hop off soun"
type input "Hop off sound"
type textarea "Hop off sound"
type input "Hop off soundp"
type textarea "Hop off soundp"
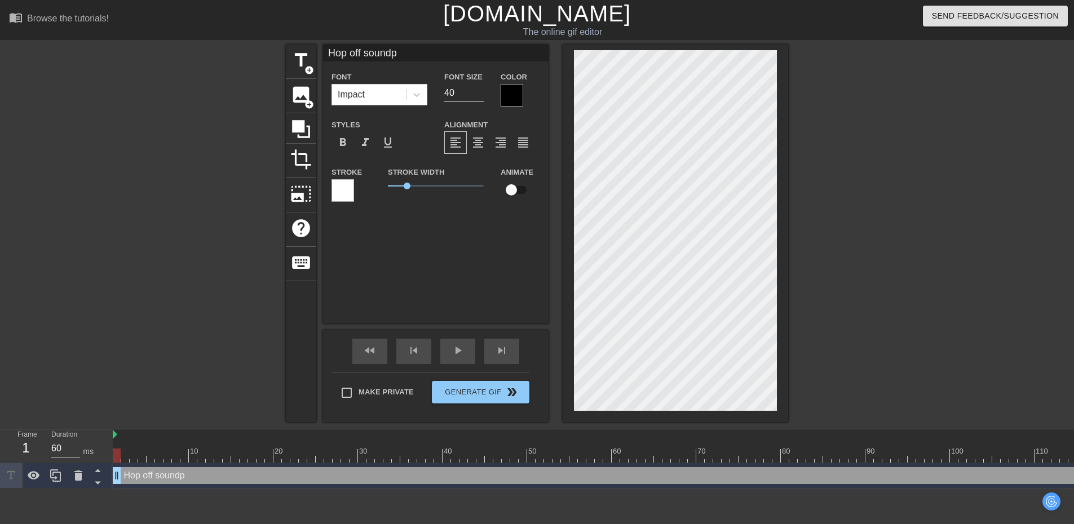
type input "Hop off soundpa"
type textarea "Hop off soundpa"
type input "Hop off soundpad"
type textarea "Hop off soundpad"
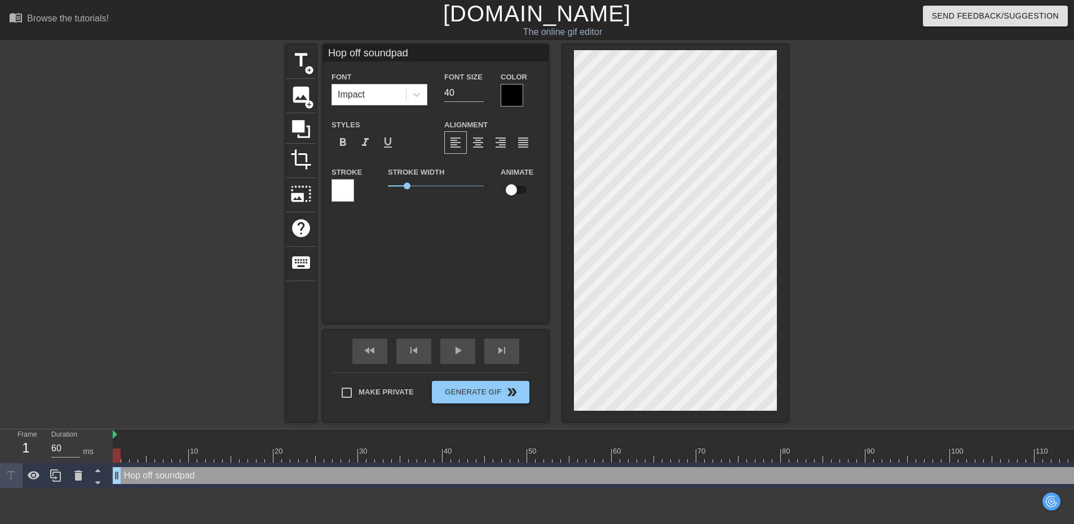
type input "Hop off soundpad"
type textarea "Hop off soundpad"
type input "Hop off soundpad"
type textarea "Hop off soundpad"
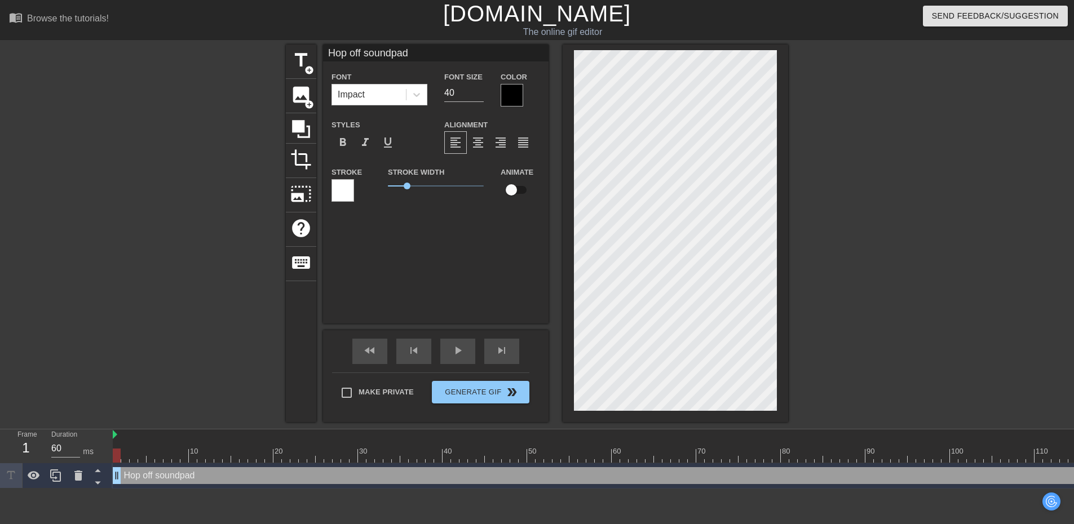
click at [470, 249] on div "Hop off soundpad Font Impact Font Size 40 Color Styles format_bold format_itali…" at bounding box center [435, 184] width 225 height 279
click at [503, 398] on span "Generate Gif double_arrow" at bounding box center [480, 393] width 88 height 14
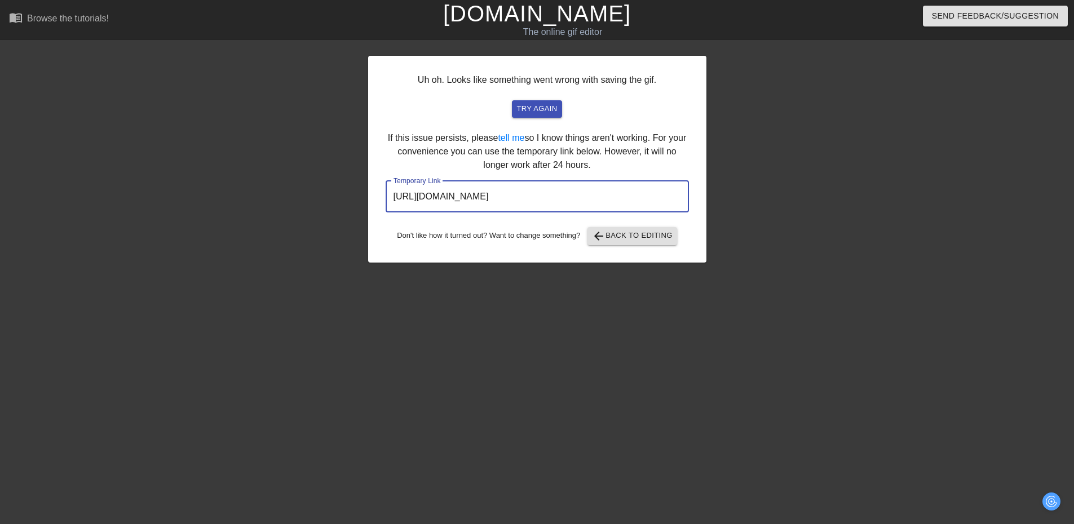
drag, startPoint x: 653, startPoint y: 187, endPoint x: 361, endPoint y: 206, distance: 292.6
click at [361, 206] on div "Uh oh. Looks like something went wrong with saving the gif. try again If this i…" at bounding box center [537, 214] width 1074 height 338
click at [413, 294] on div "Uh oh. Looks like something went wrong with saving the gif. try again If this i…" at bounding box center [537, 214] width 338 height 338
